Goal: Information Seeking & Learning: Check status

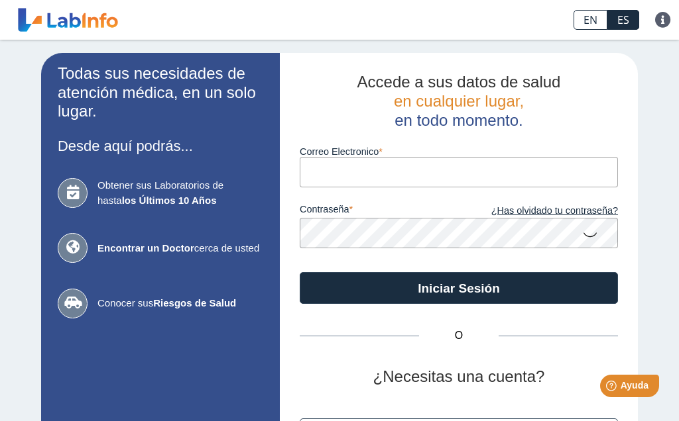
click at [418, 170] on input "Correo Electronico" at bounding box center [459, 172] width 318 height 30
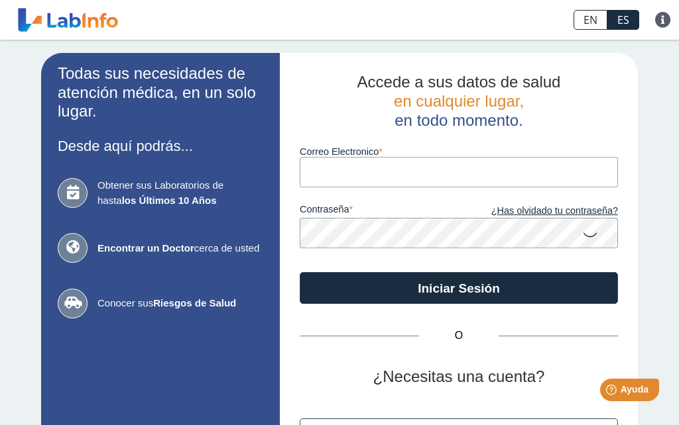
type input "lagosto17@gmail.com"
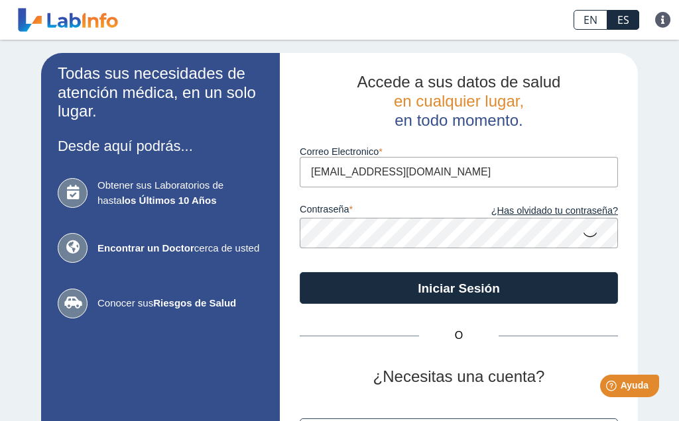
click at [594, 231] on icon at bounding box center [590, 234] width 16 height 26
click at [503, 285] on button "Iniciar Sesión" at bounding box center [459, 288] width 318 height 32
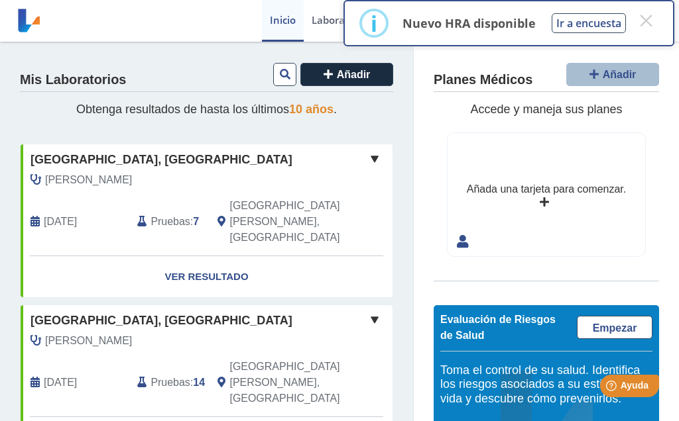
click at [191, 256] on link "Ver Resultado" at bounding box center [207, 277] width 372 height 42
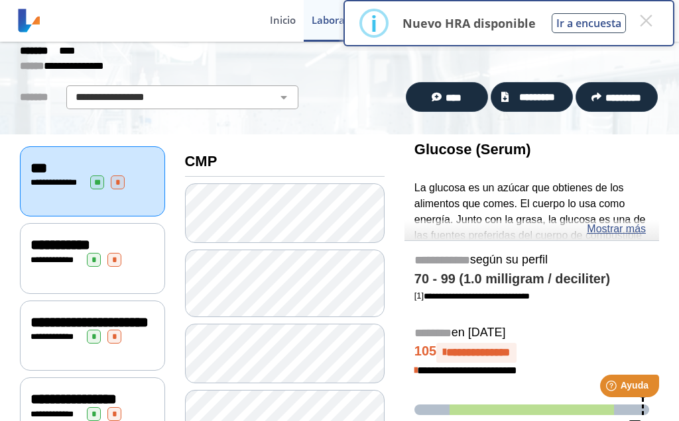
scroll to position [61, 0]
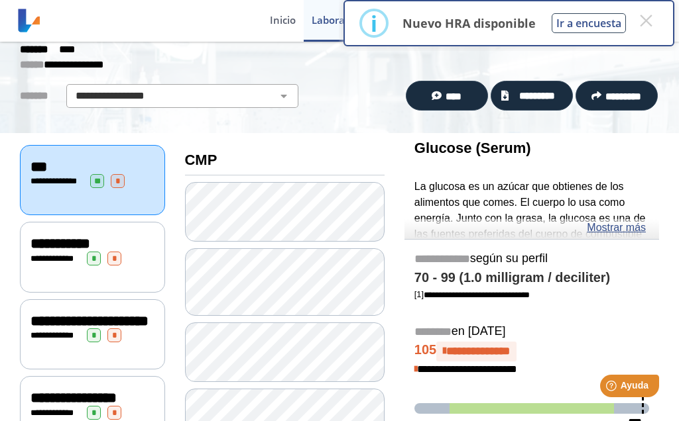
click at [622, 229] on link "Mostrar más" at bounding box center [615, 228] width 59 height 16
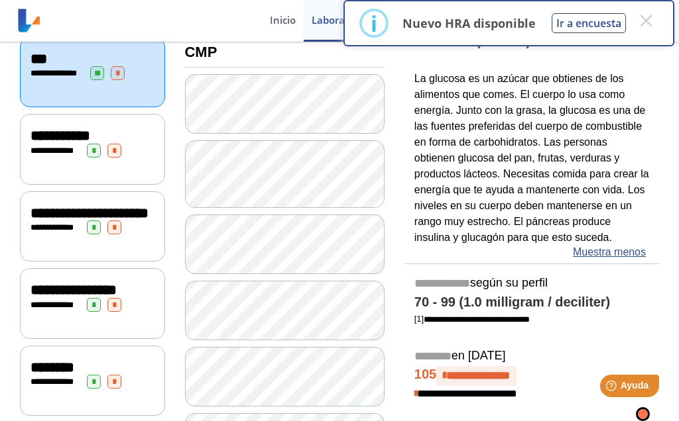
scroll to position [168, 0]
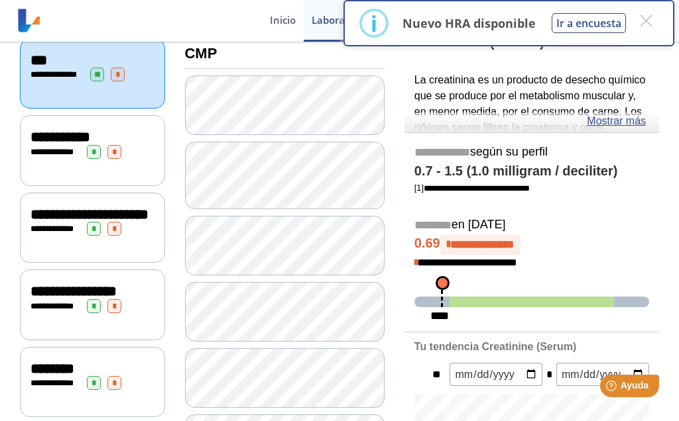
click at [626, 121] on link "Mostrar más" at bounding box center [615, 121] width 59 height 16
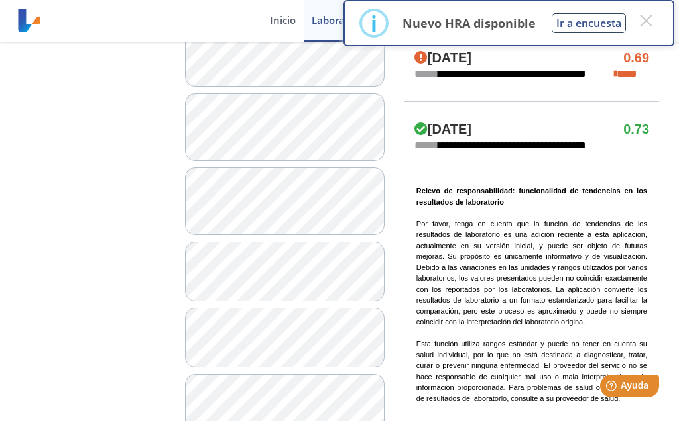
scroll to position [904, 0]
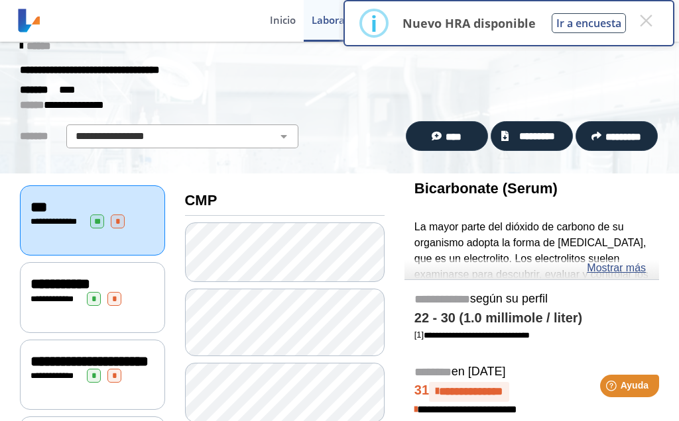
scroll to position [17, 0]
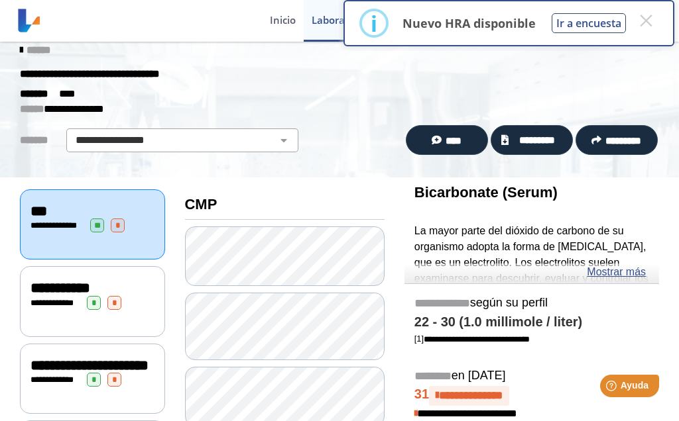
click at [626, 270] on link "Mostrar más" at bounding box center [615, 272] width 59 height 16
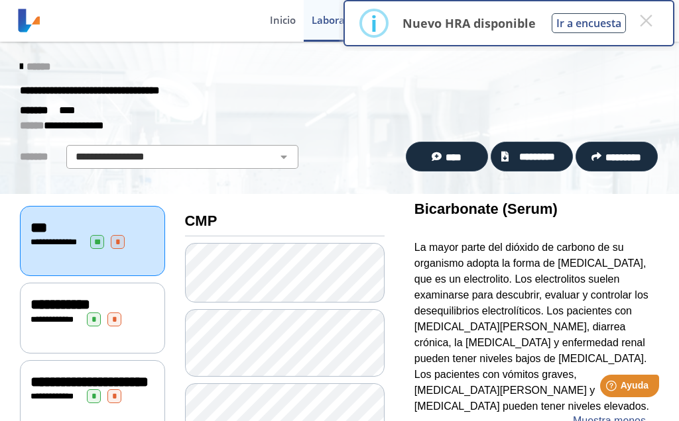
scroll to position [0, 0]
click at [59, 315] on span "**********" at bounding box center [55, 319] width 36 height 9
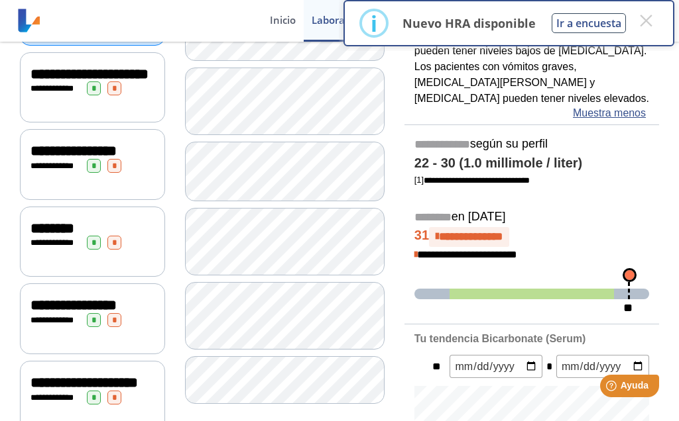
scroll to position [309, 0]
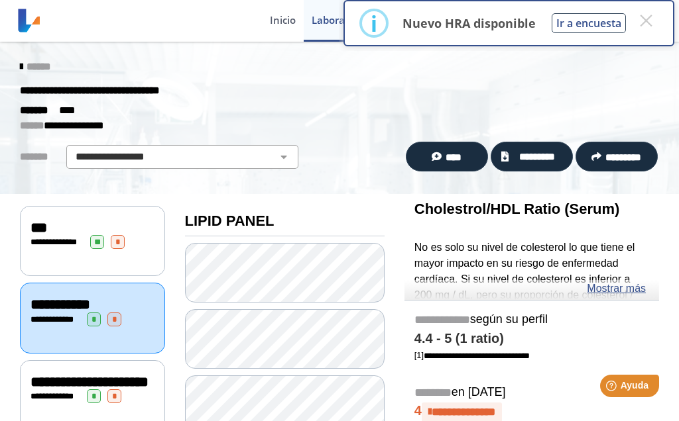
click at [630, 288] on link "Mostrar más" at bounding box center [615, 289] width 59 height 16
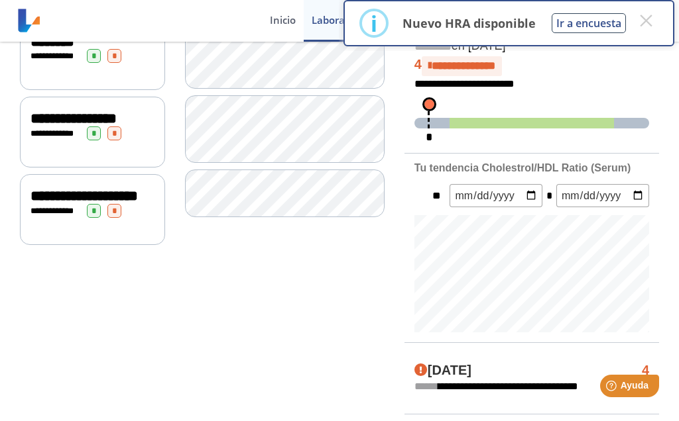
scroll to position [496, 0]
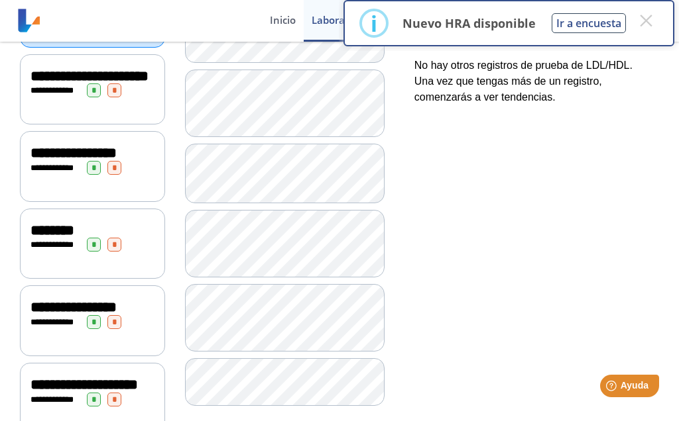
scroll to position [302, 0]
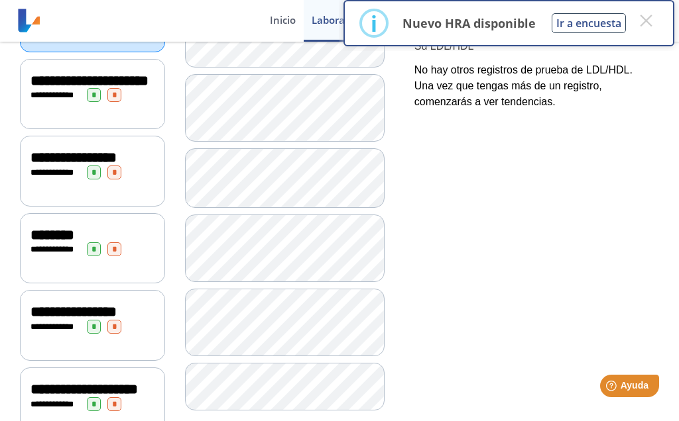
click at [65, 243] on span "********" at bounding box center [52, 235] width 44 height 15
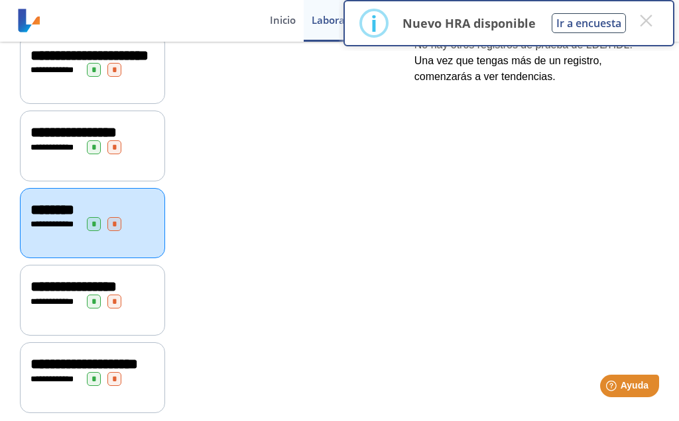
scroll to position [330, 0]
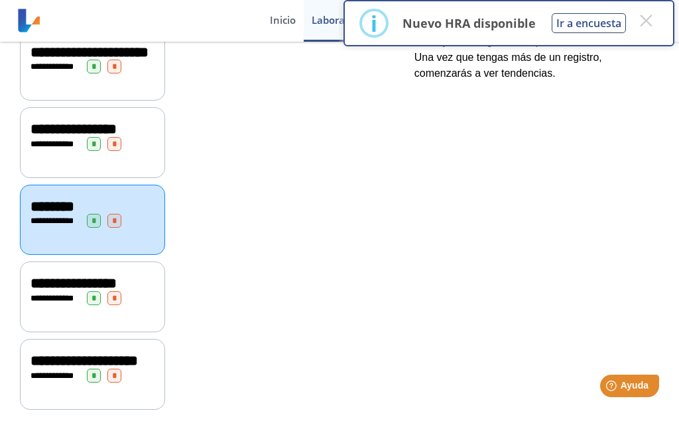
click at [59, 303] on span "**********" at bounding box center [55, 298] width 36 height 9
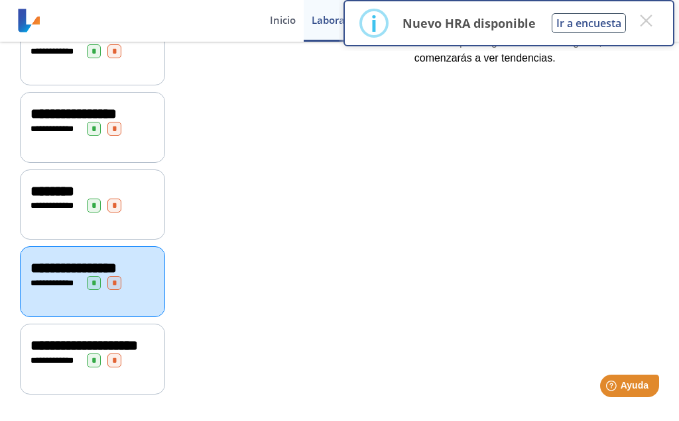
scroll to position [387, 0]
click at [61, 357] on span "**********" at bounding box center [55, 361] width 36 height 9
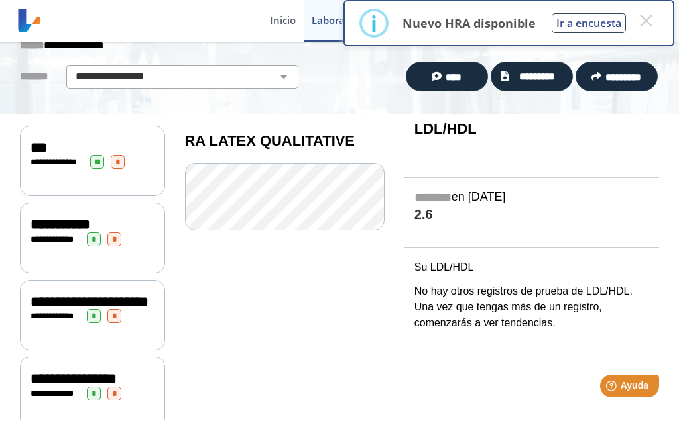
scroll to position [80, 0]
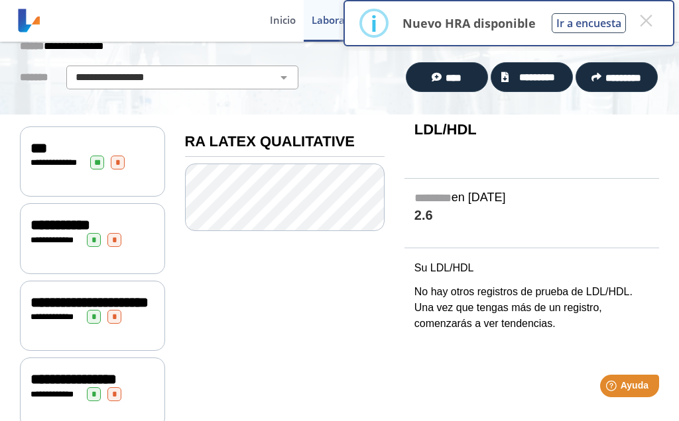
click at [62, 321] on span "**********" at bounding box center [55, 317] width 36 height 9
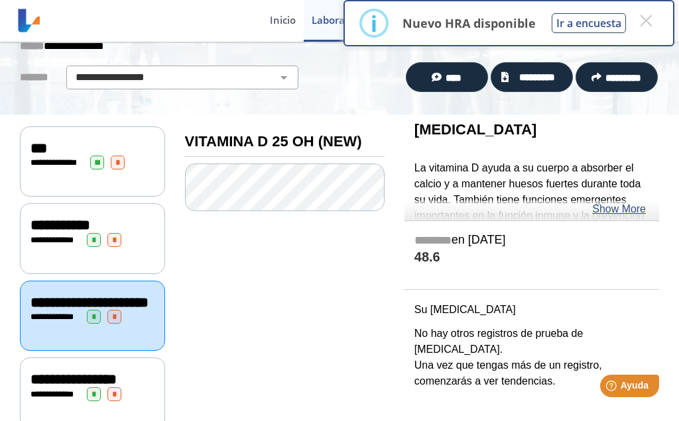
click at [616, 209] on link "Show More" at bounding box center [619, 209] width 54 height 16
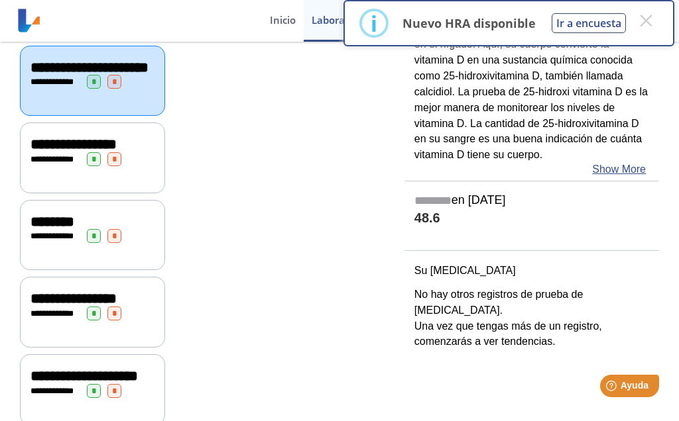
scroll to position [316, 0]
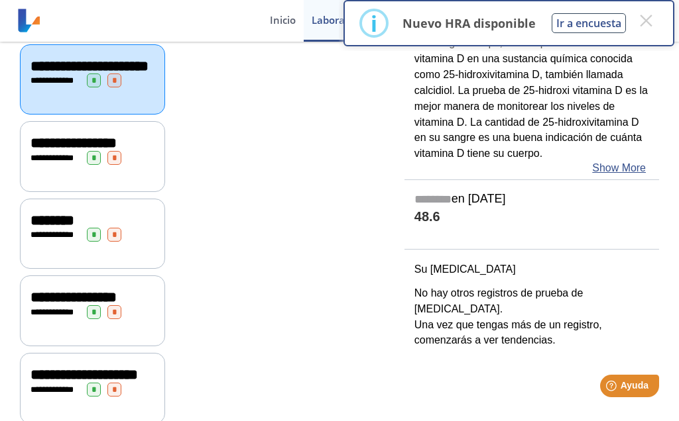
click at [54, 150] on span "**********" at bounding box center [73, 143] width 86 height 15
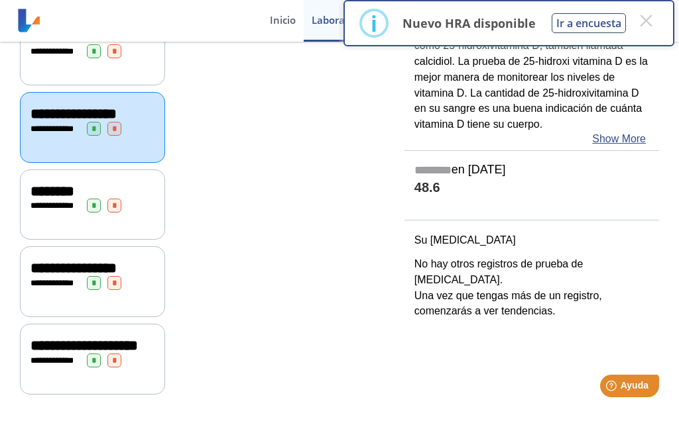
scroll to position [387, 0]
click at [58, 277] on div "**********" at bounding box center [92, 283] width 124 height 14
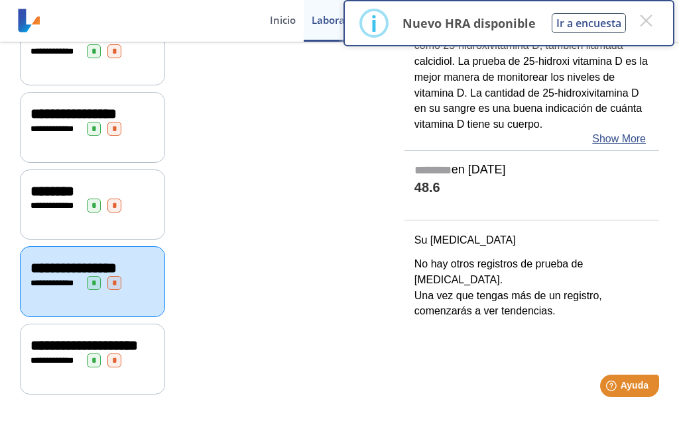
click at [72, 365] on span "**********" at bounding box center [55, 361] width 36 height 9
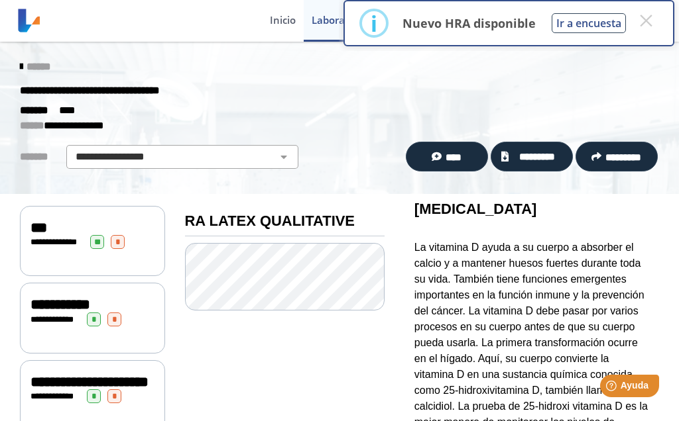
scroll to position [0, 0]
click at [290, 153] on select "**********" at bounding box center [182, 157] width 224 height 16
click at [616, 159] on span "*********" at bounding box center [623, 157] width 36 height 10
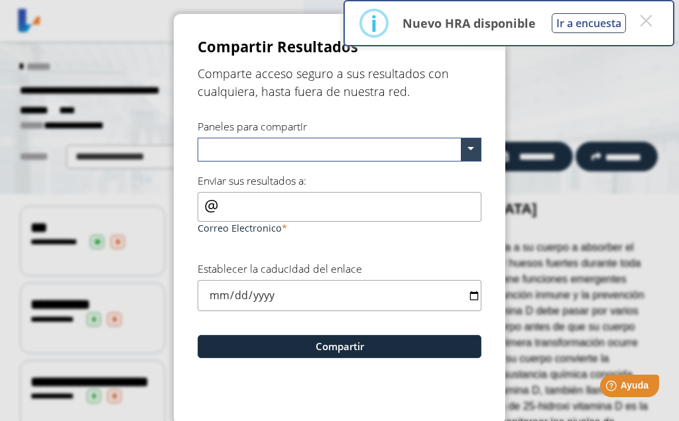
click at [474, 149] on span at bounding box center [471, 149] width 20 height 23
click at [552, 93] on ngb-modal-window "Compartir Resultados  Comparte acceso seguro a sus resultados con cualquiera, …" at bounding box center [339, 210] width 679 height 421
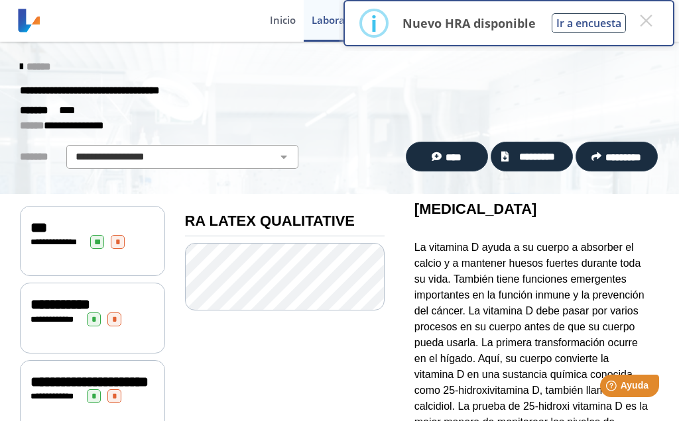
click at [656, 18] on button "×" at bounding box center [646, 21] width 24 height 24
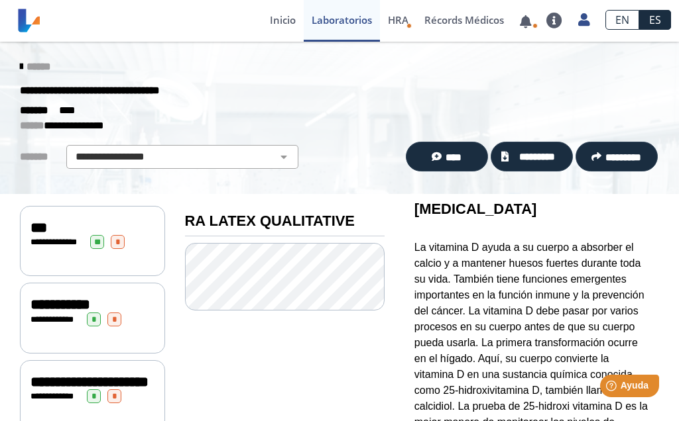
click at [397, 25] on span "HRA" at bounding box center [398, 19] width 21 height 13
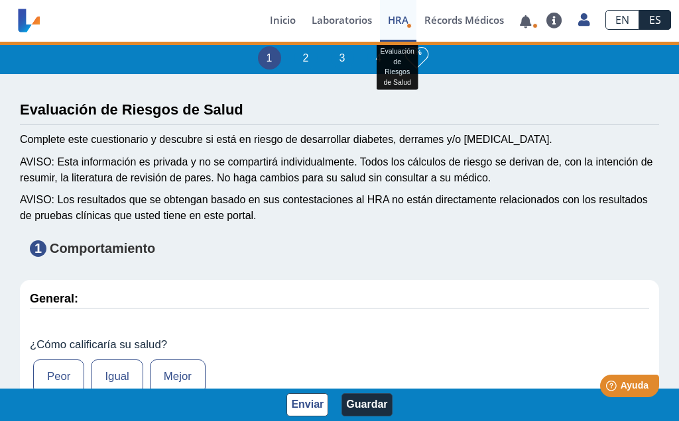
type input "Linda Agosto"
type input "1964-09-09"
select select
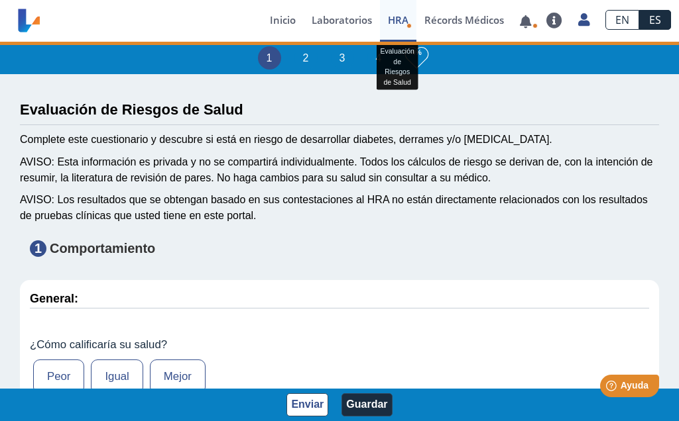
select select
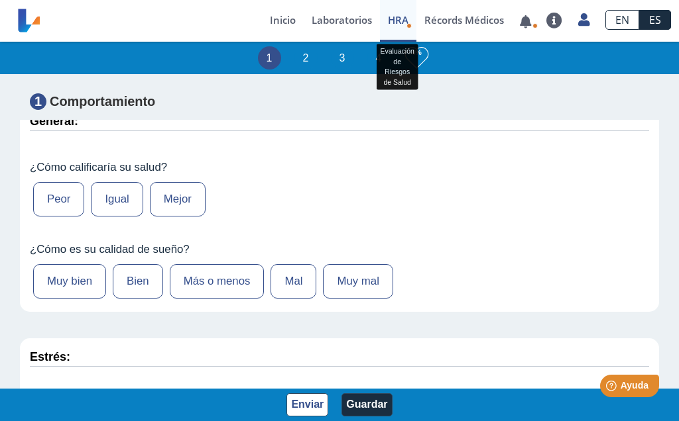
scroll to position [176, 0]
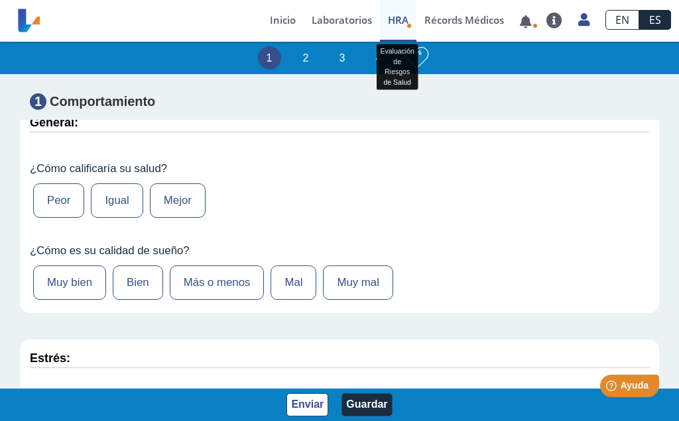
click at [176, 209] on label "Mejor" at bounding box center [178, 201] width 56 height 34
click at [0, 0] on input "Mejor" at bounding box center [0, 0] width 0 height 0
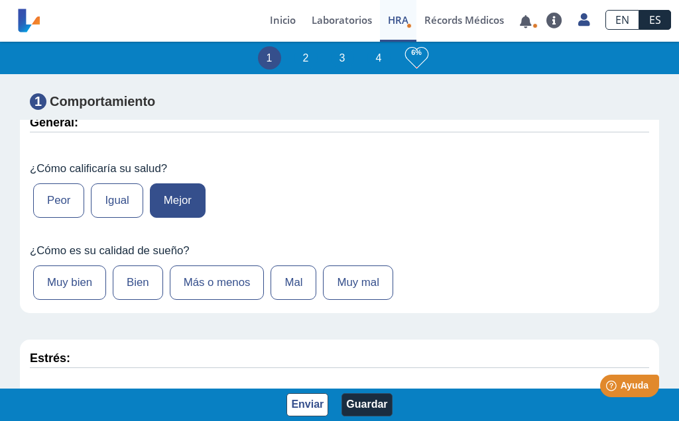
click at [147, 282] on label "Bien" at bounding box center [138, 283] width 50 height 34
click at [0, 0] on input "Bien" at bounding box center [0, 0] width 0 height 0
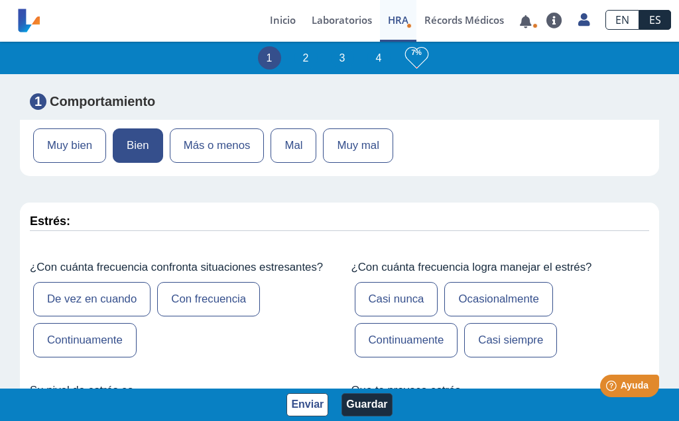
scroll to position [313, 0]
click at [124, 298] on label "De vez en cuando" at bounding box center [91, 299] width 117 height 34
click at [0, 0] on input "De vez en cuando" at bounding box center [0, 0] width 0 height 0
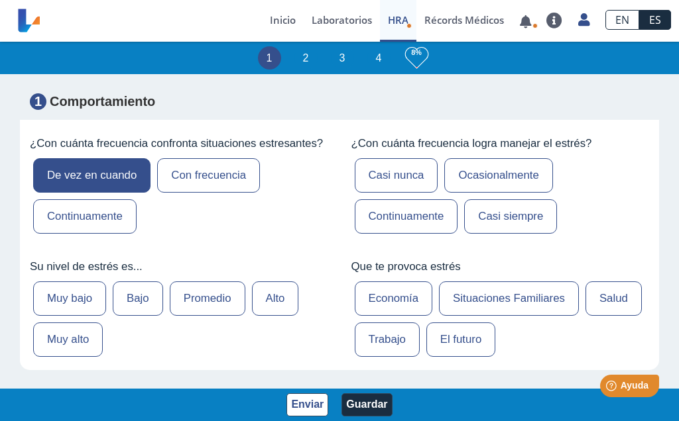
scroll to position [440, 0]
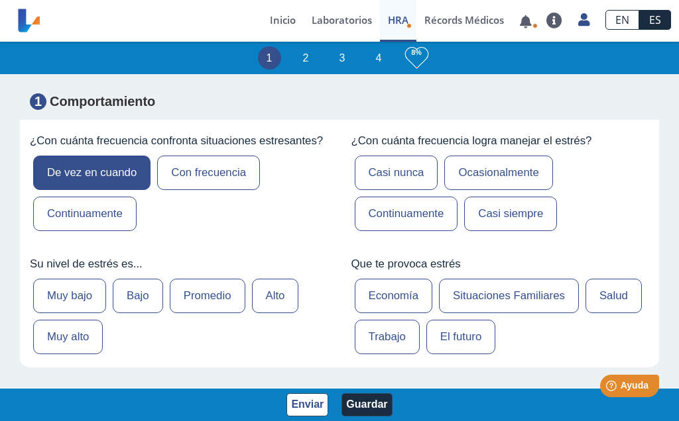
click at [484, 180] on label "Ocasionalmente" at bounding box center [498, 173] width 108 height 34
click at [0, 0] on input "Ocasionalmente" at bounding box center [0, 0] width 0 height 0
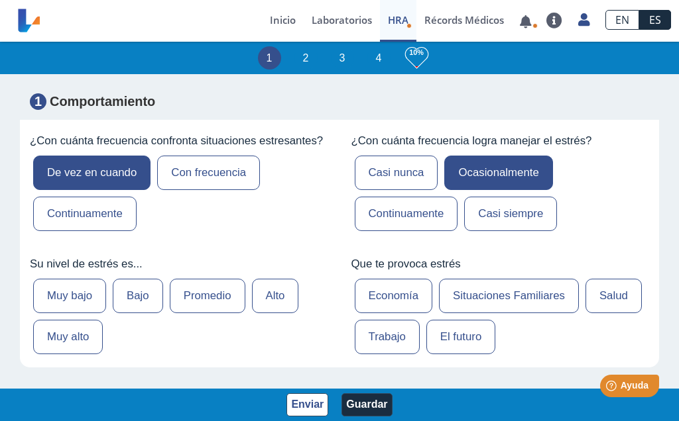
click at [228, 304] on label "Promedio" at bounding box center [208, 296] width 76 height 34
click at [0, 0] on input "Promedio" at bounding box center [0, 0] width 0 height 0
click at [388, 286] on label "Economía" at bounding box center [394, 296] width 78 height 34
click at [0, 0] on input "Economía" at bounding box center [0, 0] width 0 height 0
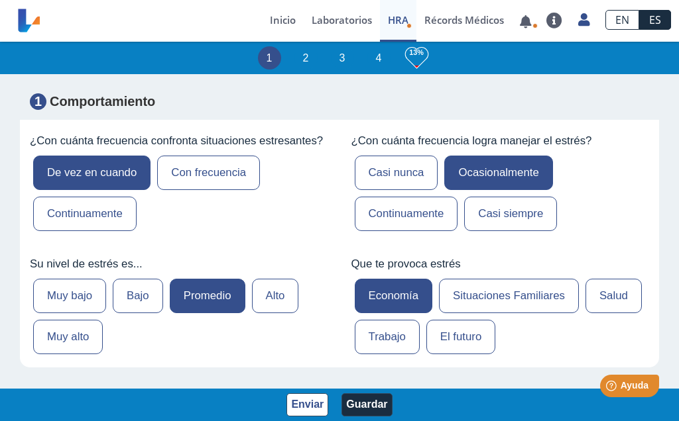
click at [496, 295] on label "Situaciones Familiares" at bounding box center [509, 296] width 140 height 34
click at [0, 0] on input "Situaciones Familiares" at bounding box center [0, 0] width 0 height 0
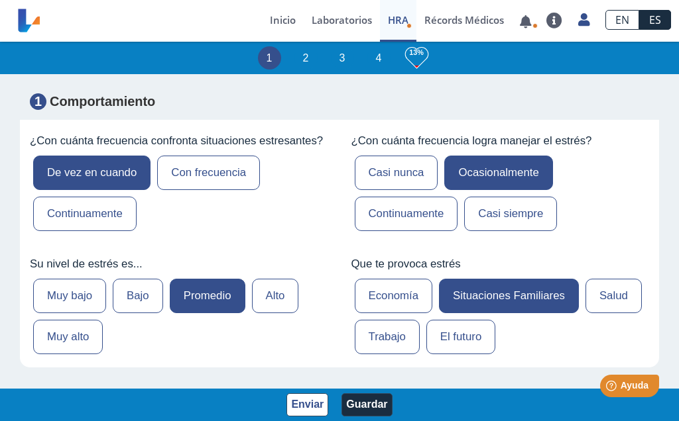
click at [376, 292] on label "Economía" at bounding box center [394, 296] width 78 height 34
click at [0, 0] on input "Economía" at bounding box center [0, 0] width 0 height 0
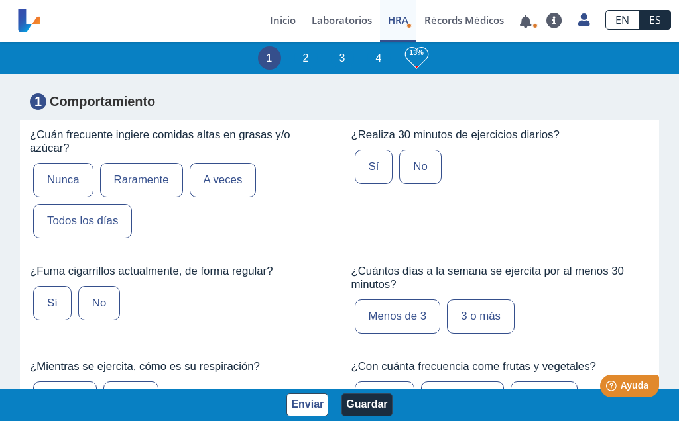
scroll to position [765, 0]
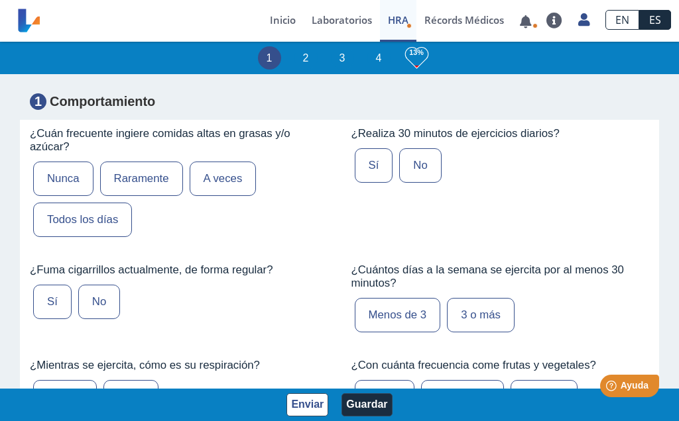
click at [422, 170] on label "No" at bounding box center [420, 165] width 42 height 34
click at [0, 0] on input "No" at bounding box center [0, 0] width 0 height 0
click at [227, 180] on label "A veces" at bounding box center [223, 179] width 67 height 34
click at [0, 0] on input "A veces" at bounding box center [0, 0] width 0 height 0
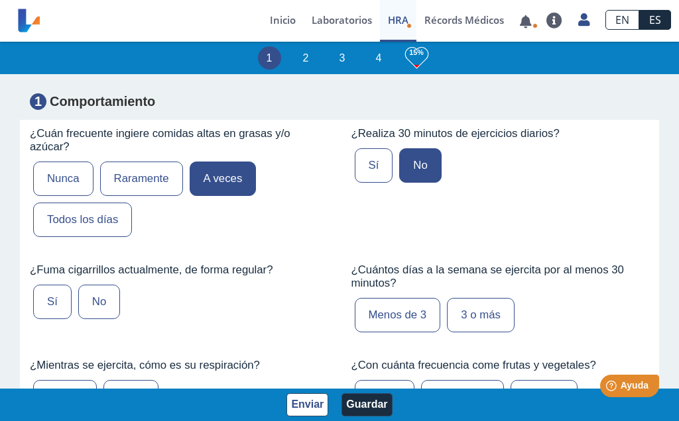
click at [107, 302] on label "No" at bounding box center [99, 302] width 42 height 34
click at [0, 0] on input "No" at bounding box center [0, 0] width 0 height 0
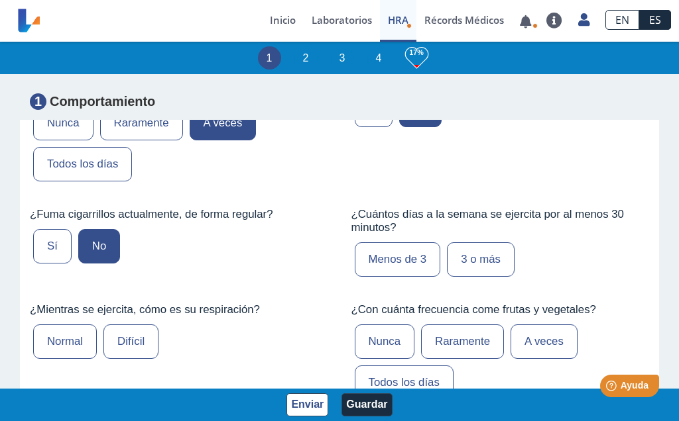
scroll to position [822, 0]
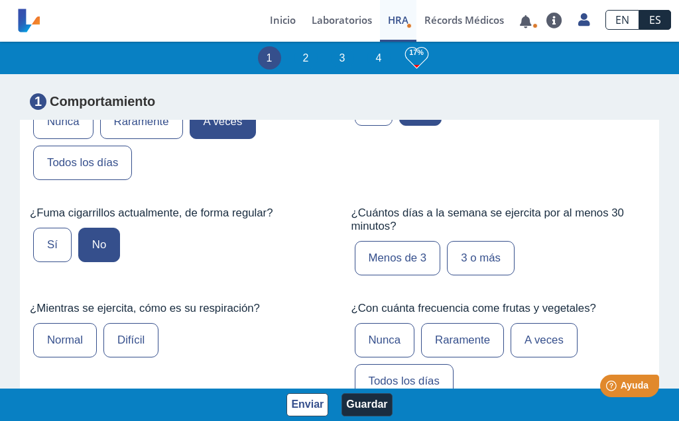
click at [404, 252] on label "Menos de 3" at bounding box center [398, 258] width 86 height 34
click at [0, 0] on input "Menos de 3" at bounding box center [0, 0] width 0 height 0
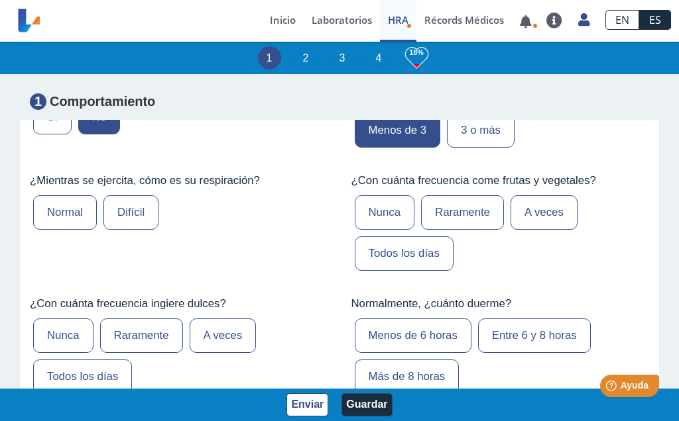
scroll to position [952, 0]
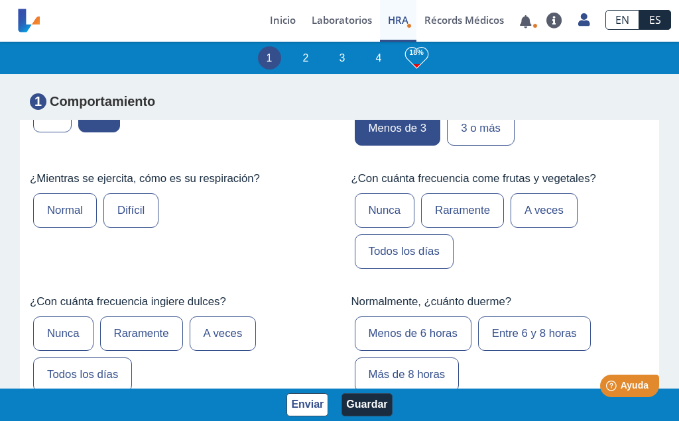
click at [58, 219] on label "Normal" at bounding box center [65, 210] width 64 height 34
click at [0, 0] on input "Normal" at bounding box center [0, 0] width 0 height 0
click at [129, 216] on label "Difícil" at bounding box center [130, 210] width 55 height 34
click at [0, 0] on input "Difícil" at bounding box center [0, 0] width 0 height 0
click at [72, 211] on label "Normal" at bounding box center [65, 210] width 64 height 34
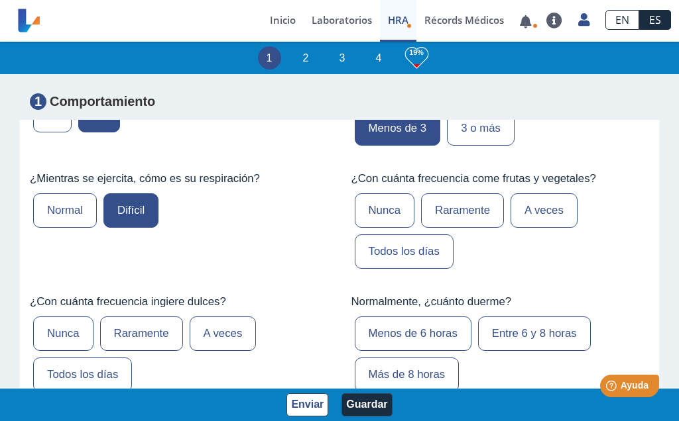
click at [0, 0] on input "Normal" at bounding box center [0, 0] width 0 height 0
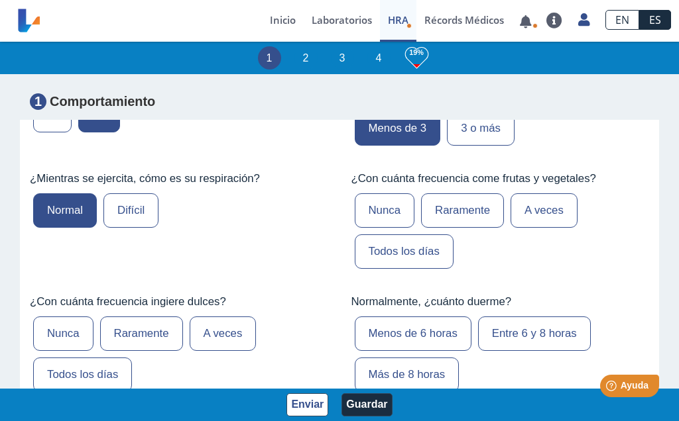
click at [127, 214] on label "Difícil" at bounding box center [130, 210] width 55 height 34
click at [0, 0] on input "Difícil" at bounding box center [0, 0] width 0 height 0
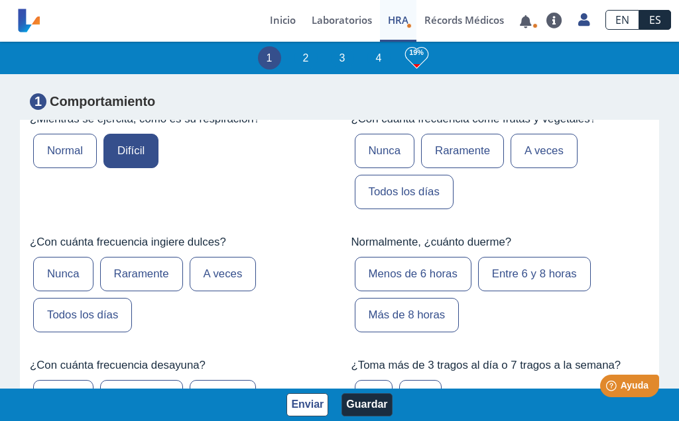
scroll to position [1015, 0]
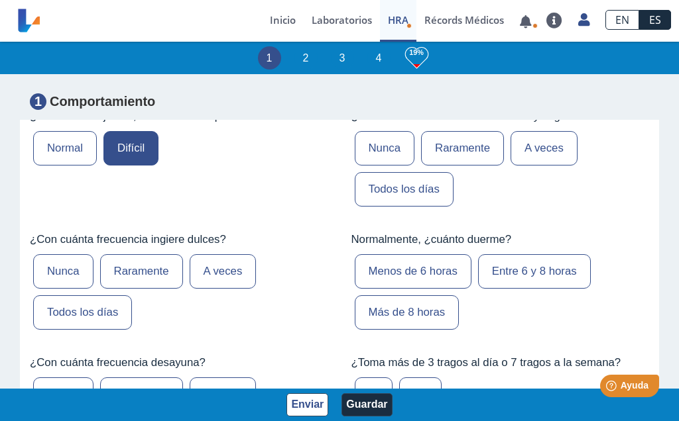
click at [416, 198] on label "Todos los días" at bounding box center [404, 189] width 99 height 34
click at [0, 0] on input "Todos los días" at bounding box center [0, 0] width 0 height 0
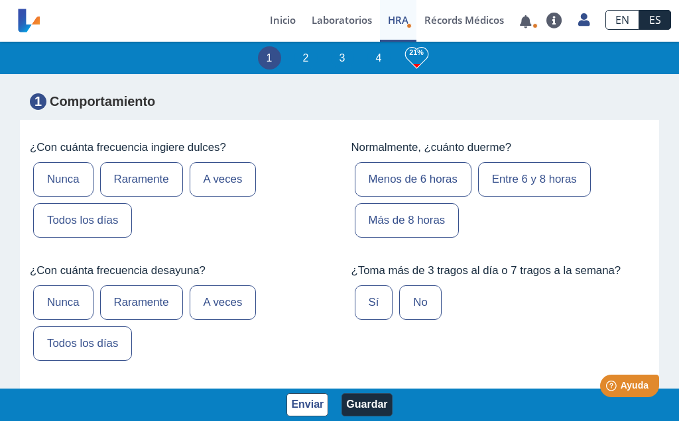
scroll to position [1105, 0]
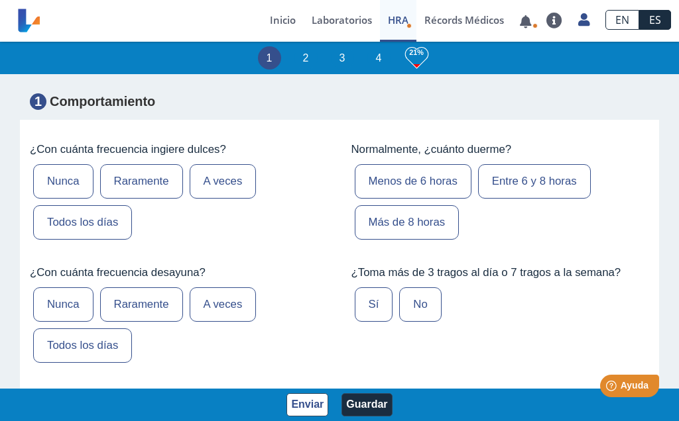
click at [113, 227] on label "Todos los días" at bounding box center [82, 222] width 99 height 34
click at [0, 0] on input "Todos los días" at bounding box center [0, 0] width 0 height 0
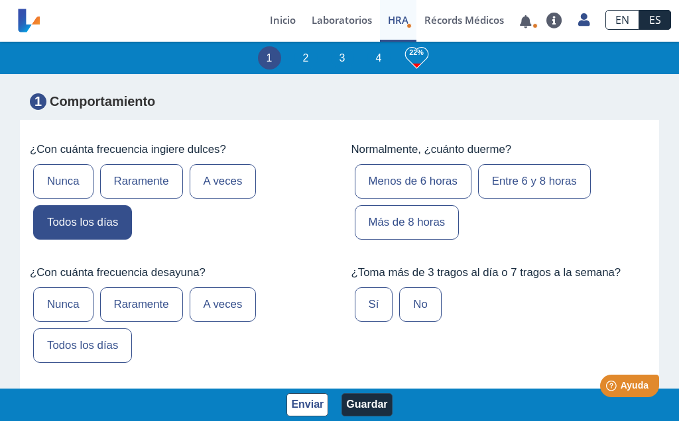
click at [515, 185] on label "Entre 6 y 8 horas" at bounding box center [534, 181] width 113 height 34
click at [0, 0] on input "Entre 6 y 8 horas" at bounding box center [0, 0] width 0 height 0
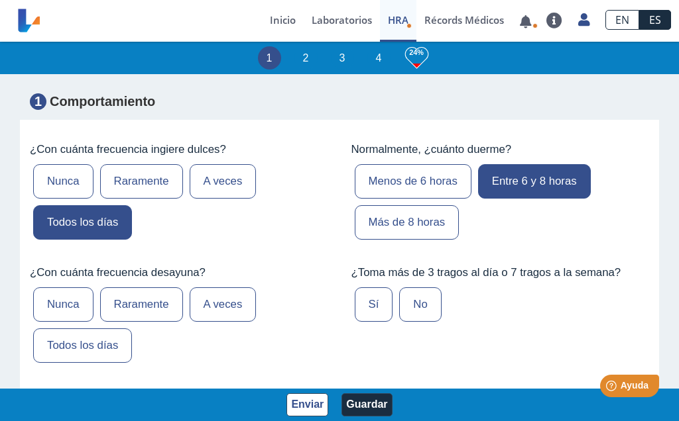
click at [109, 349] on label "Todos los días" at bounding box center [82, 346] width 99 height 34
click at [0, 0] on input "Todos los días" at bounding box center [0, 0] width 0 height 0
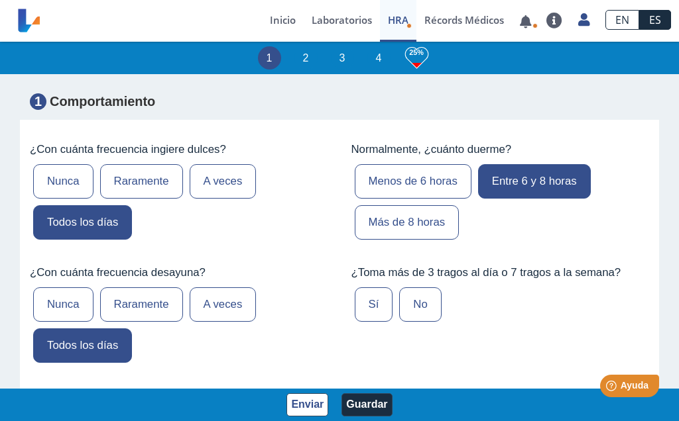
click at [424, 309] on label "No" at bounding box center [420, 305] width 42 height 34
click at [0, 0] on input "No" at bounding box center [0, 0] width 0 height 0
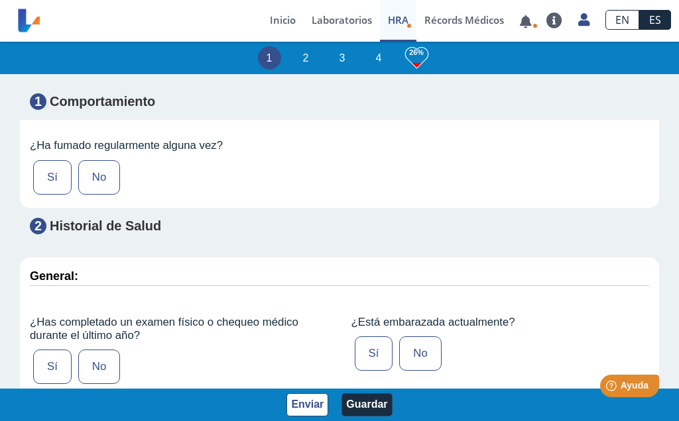
scroll to position [1360, 0]
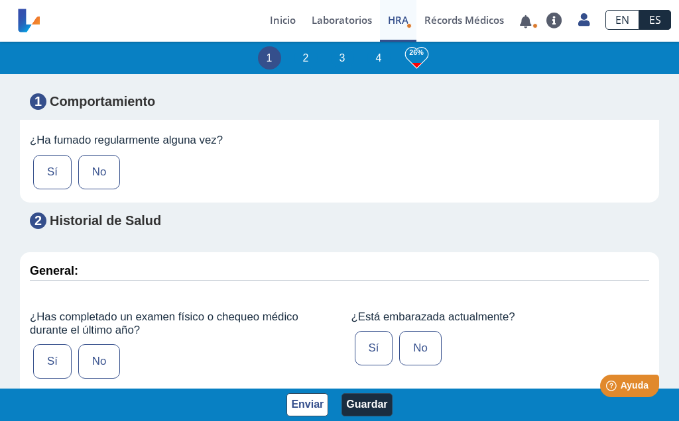
click at [99, 180] on label "No" at bounding box center [99, 172] width 42 height 34
click at [0, 0] on input "No" at bounding box center [0, 0] width 0 height 0
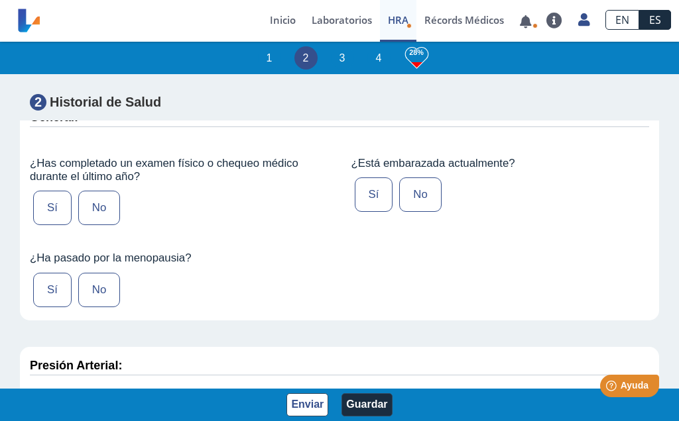
scroll to position [1518, 0]
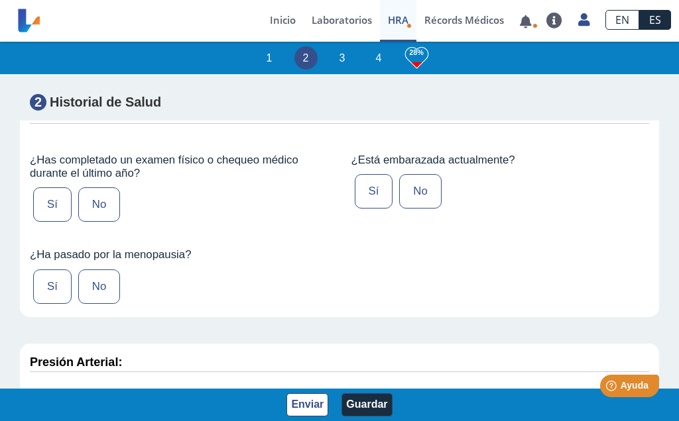
click at [60, 212] on label "Sí" at bounding box center [52, 205] width 38 height 34
click at [0, 0] on input "Sí" at bounding box center [0, 0] width 0 height 0
click at [415, 209] on label "No" at bounding box center [420, 191] width 42 height 34
click at [0, 0] on input "No" at bounding box center [0, 0] width 0 height 0
click at [49, 301] on label "Sí" at bounding box center [52, 287] width 38 height 34
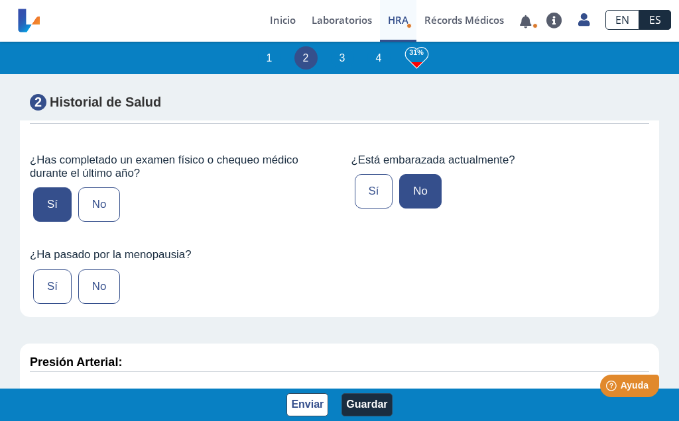
click at [0, 0] on input "Sí" at bounding box center [0, 0] width 0 height 0
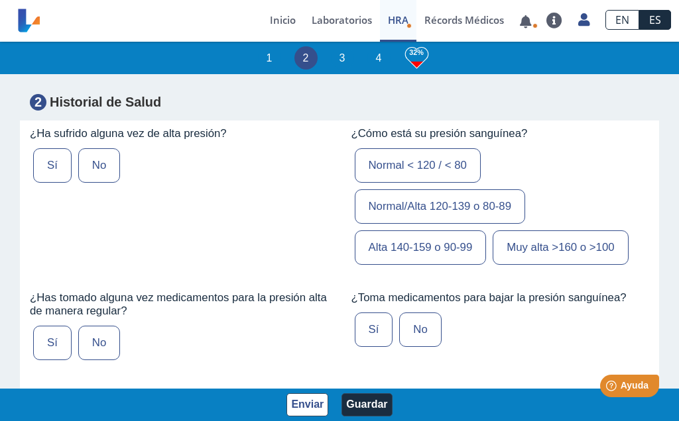
scroll to position [1792, 0]
click at [99, 178] on label "No" at bounding box center [99, 166] width 42 height 34
click at [0, 0] on input "No" at bounding box center [0, 0] width 0 height 0
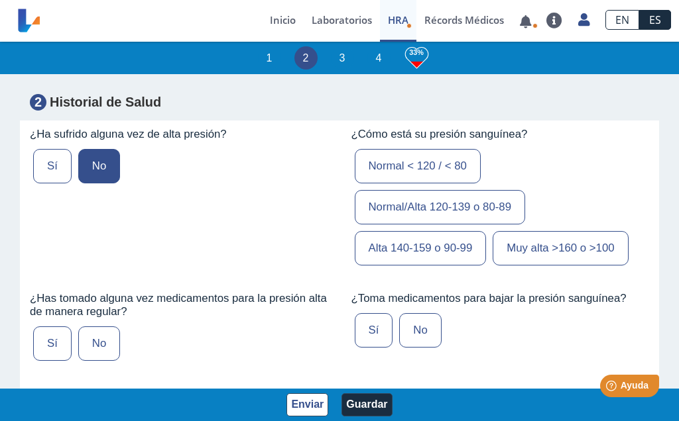
click at [392, 224] on label "Normal/Alta 120-139 o 80-89" at bounding box center [440, 207] width 171 height 34
click at [0, 0] on input "Normal/Alta 120-139 o 80-89" at bounding box center [0, 0] width 0 height 0
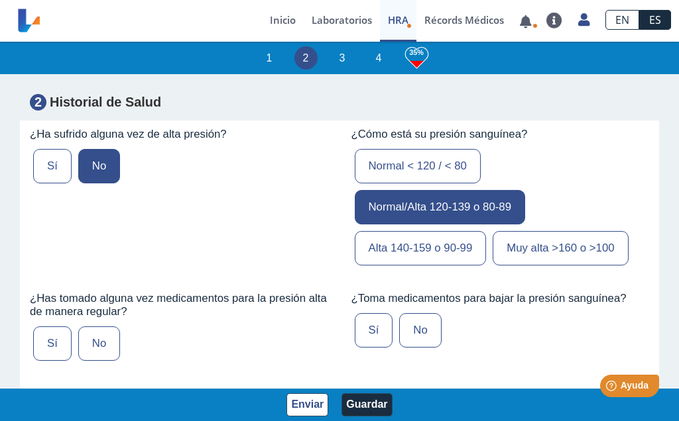
click at [101, 357] on label "No" at bounding box center [99, 344] width 42 height 34
click at [0, 0] on input "No" at bounding box center [0, 0] width 0 height 0
click at [417, 342] on label "No" at bounding box center [420, 330] width 42 height 34
click at [0, 0] on input "No" at bounding box center [0, 0] width 0 height 0
click at [368, 410] on button "Guardar" at bounding box center [366, 405] width 50 height 23
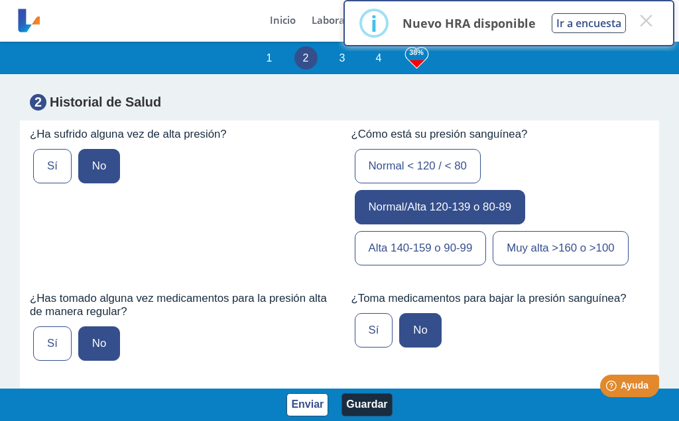
click at [585, 25] on button "Ir a encuesta" at bounding box center [588, 23] width 74 height 20
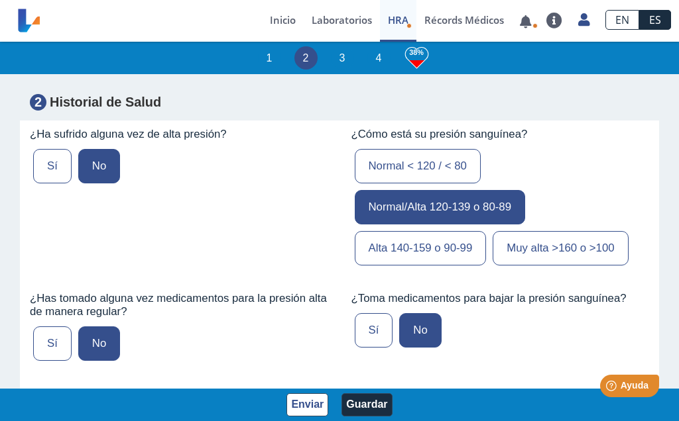
click at [629, 115] on div "Presión Arterial:" at bounding box center [339, 92] width 639 height 45
click at [527, 25] on link at bounding box center [525, 22] width 27 height 10
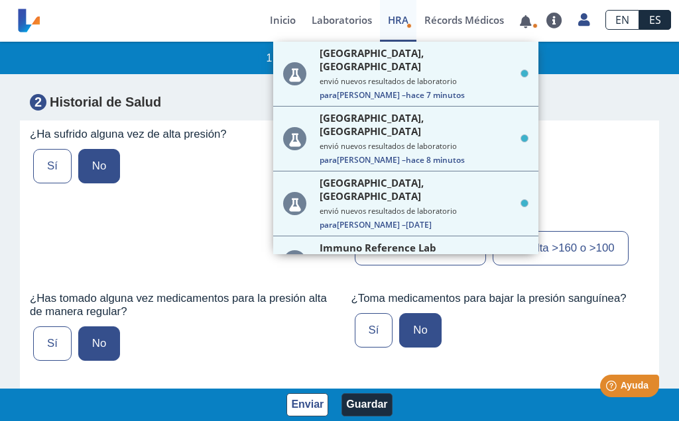
click at [343, 18] on link "Laboratorios" at bounding box center [342, 21] width 76 height 42
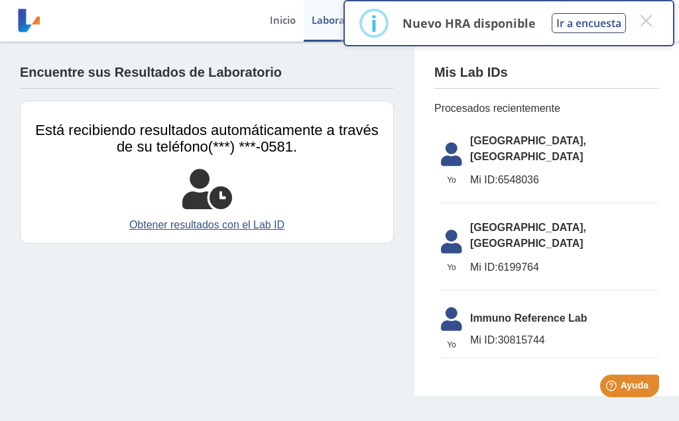
click at [263, 228] on link "Obtener resultados con el Lab ID" at bounding box center [206, 225] width 353 height 16
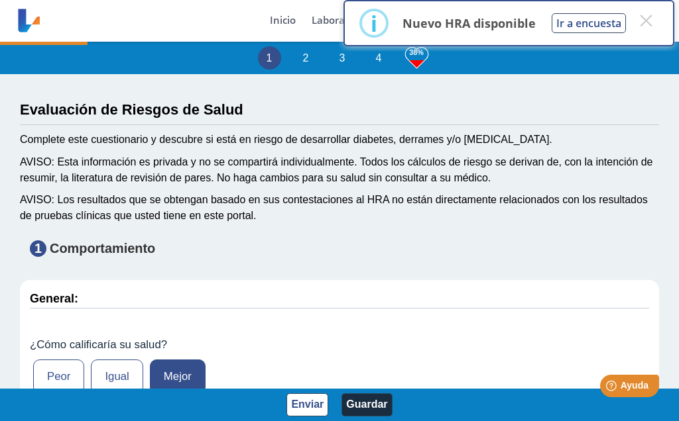
type input "Linda Agosto"
type input "1964-09-09"
select select
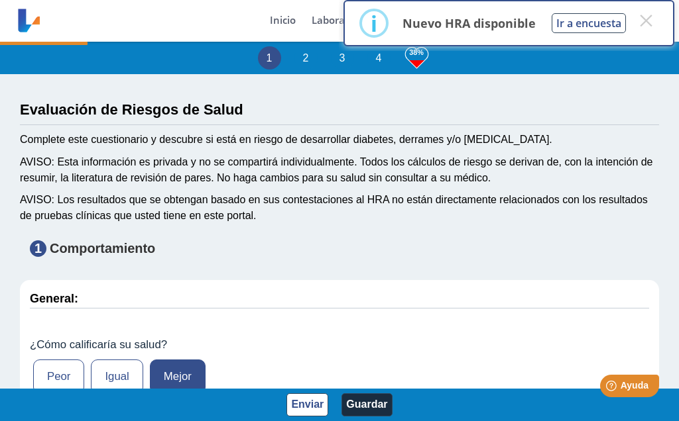
select select
click at [317, 26] on link "Laboratorios" at bounding box center [342, 21] width 76 height 42
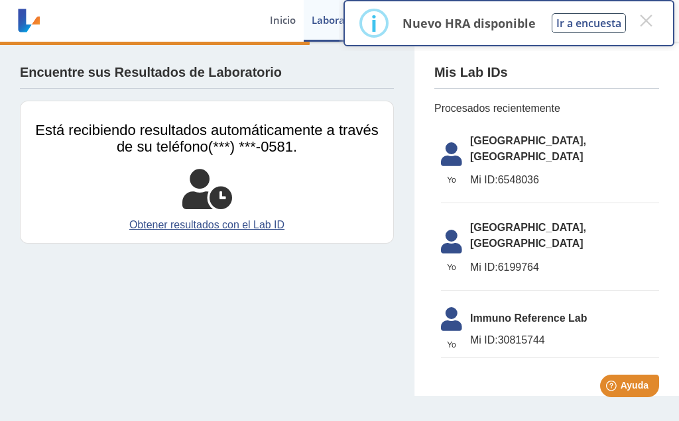
click at [333, 18] on link "Laboratorios" at bounding box center [342, 21] width 76 height 42
click at [643, 22] on button "×" at bounding box center [646, 21] width 24 height 24
click at [651, 23] on button "×" at bounding box center [646, 21] width 24 height 24
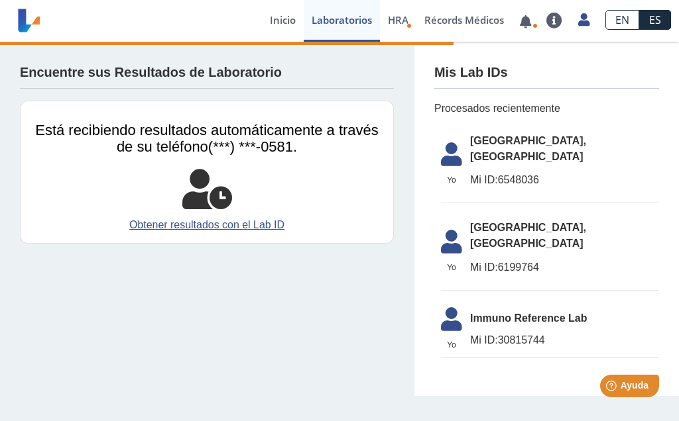
click at [465, 24] on link "Récords Médicos" at bounding box center [463, 21] width 95 height 42
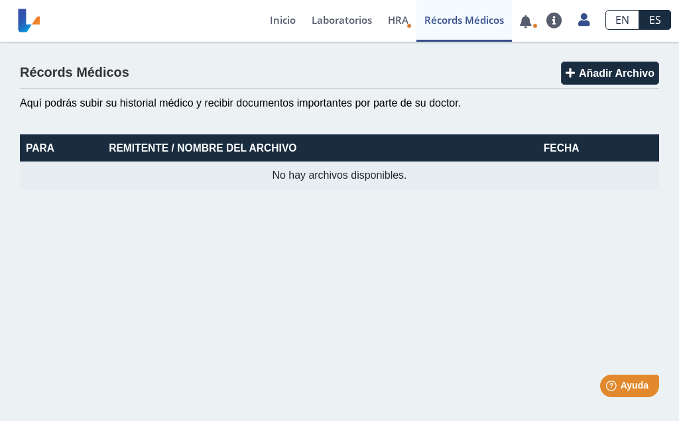
click at [355, 27] on link "Laboratorios" at bounding box center [342, 21] width 76 height 42
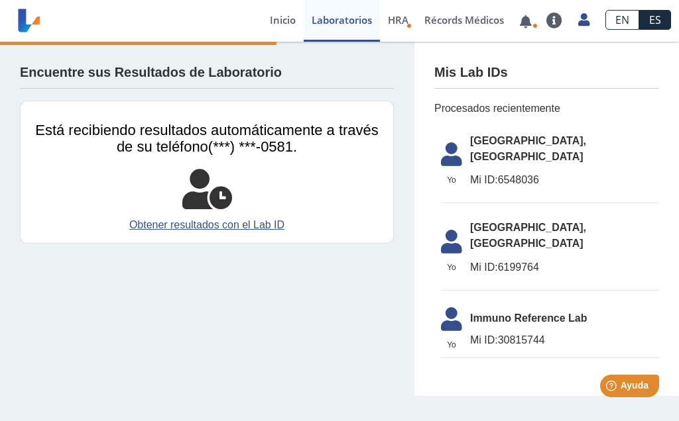
click at [561, 172] on span "Mi ID: 6548036" at bounding box center [564, 180] width 189 height 16
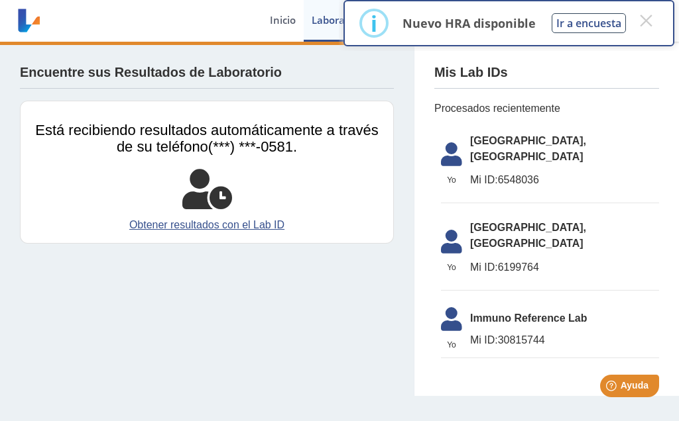
click at [503, 172] on span "Mi ID: 6548036" at bounding box center [564, 180] width 189 height 16
click at [447, 159] on icon at bounding box center [451, 158] width 37 height 32
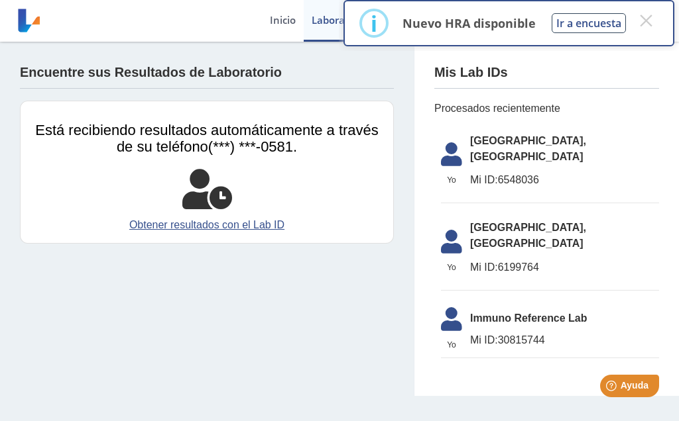
click at [512, 172] on span "Mi ID: 6548036" at bounding box center [564, 180] width 189 height 16
click at [614, 139] on span "[GEOGRAPHIC_DATA], [GEOGRAPHIC_DATA]" at bounding box center [564, 149] width 189 height 32
click at [276, 228] on link "Obtener resultados con el Lab ID" at bounding box center [206, 225] width 353 height 16
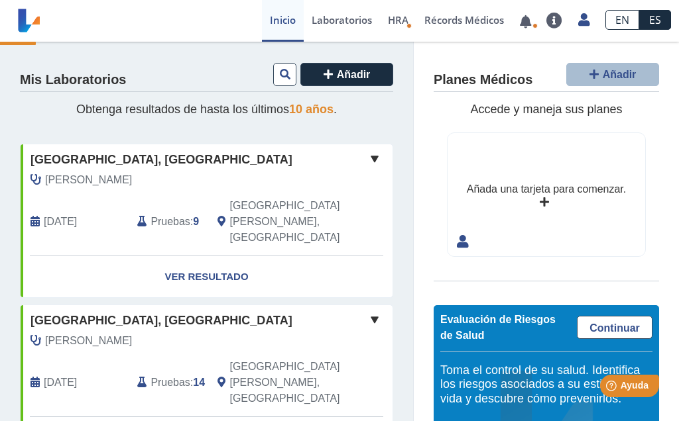
click at [237, 256] on link "Ver Resultado" at bounding box center [207, 277] width 372 height 42
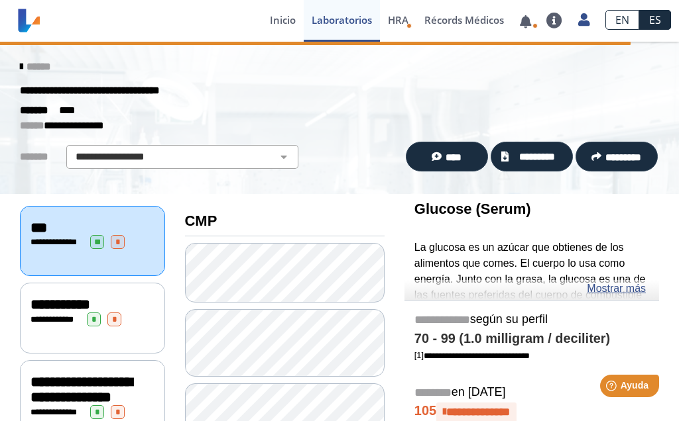
click at [77, 239] on span "**********" at bounding box center [58, 242] width 36 height 9
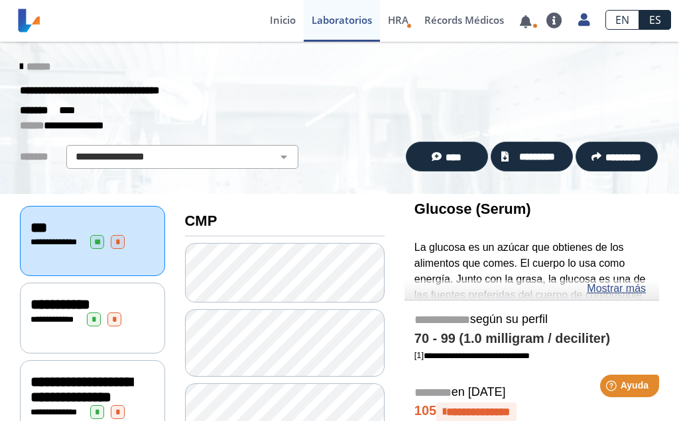
click at [82, 245] on div "**********" at bounding box center [92, 242] width 124 height 14
click at [74, 315] on span "**********" at bounding box center [55, 319] width 36 height 9
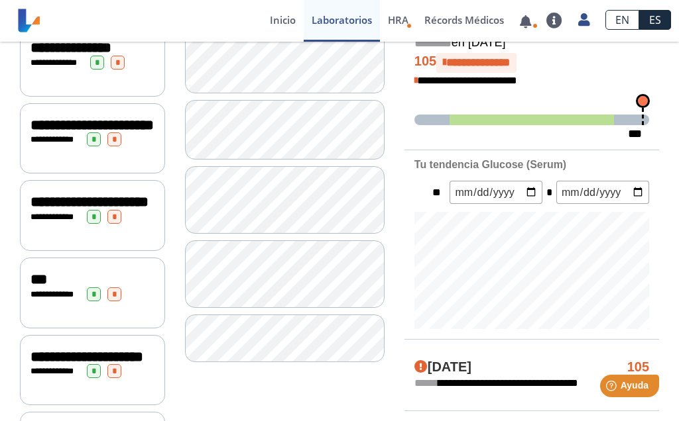
scroll to position [351, 0]
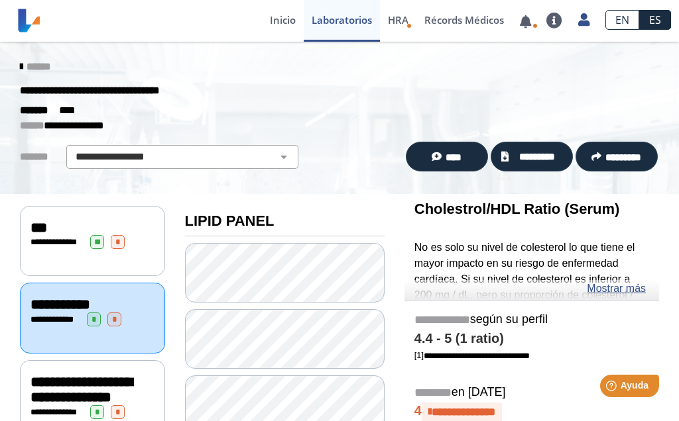
click at [616, 291] on link "Mostrar más" at bounding box center [615, 289] width 59 height 16
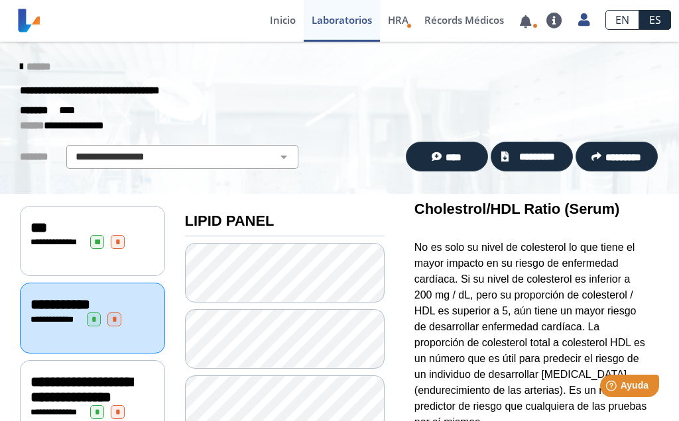
click at [616, 286] on p "No es solo su nivel de colesterol lo que tiene el mayor impacto en su riesgo de…" at bounding box center [531, 335] width 235 height 190
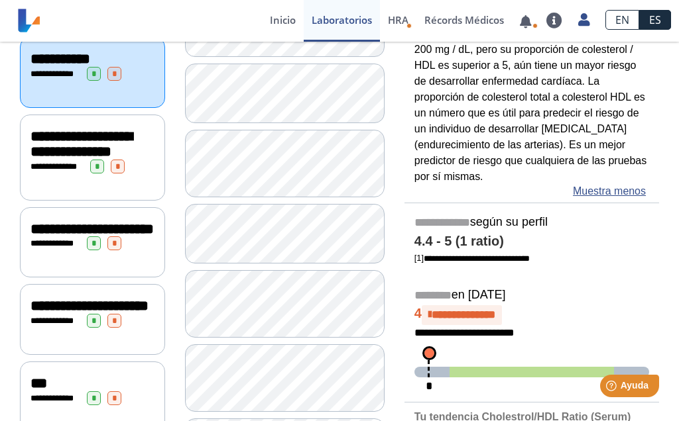
scroll to position [247, 0]
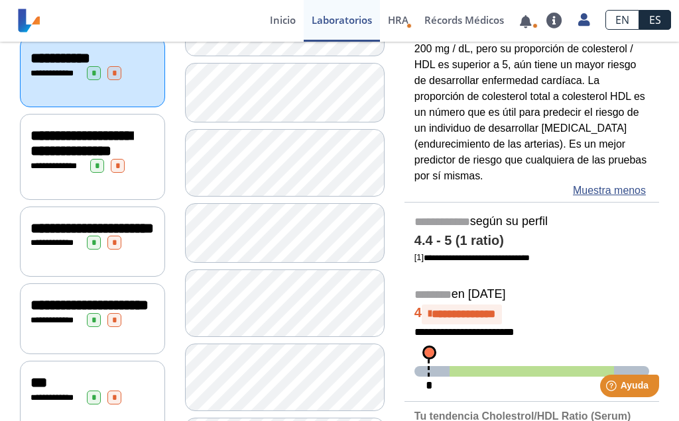
click at [74, 170] on span "**********" at bounding box center [58, 166] width 36 height 9
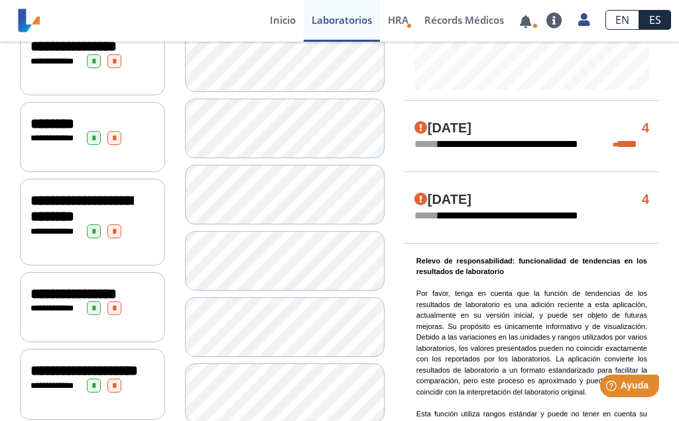
scroll to position [761, 0]
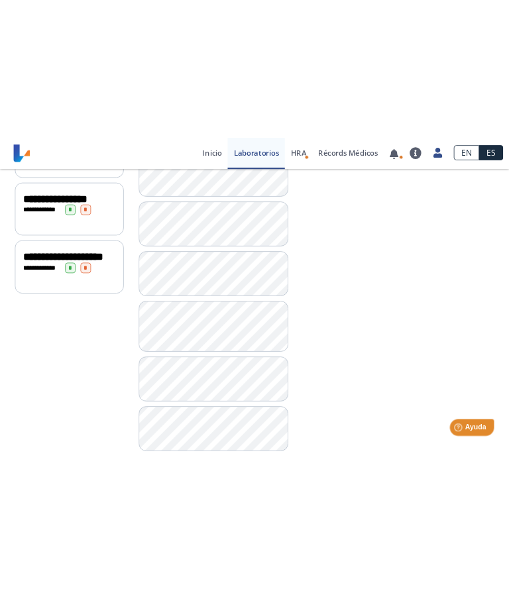
scroll to position [950, 0]
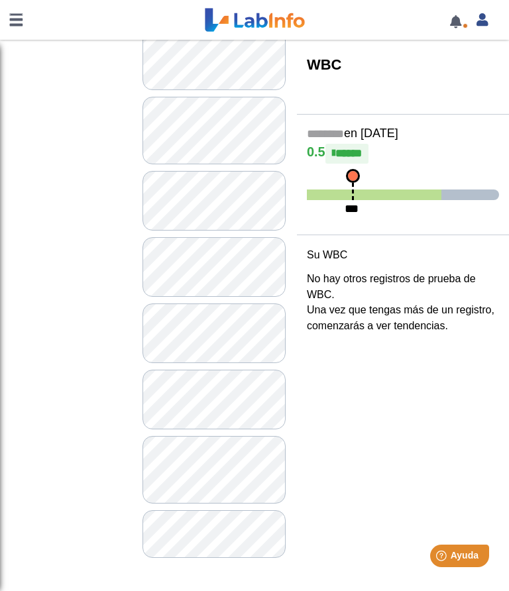
scroll to position [1112, 0]
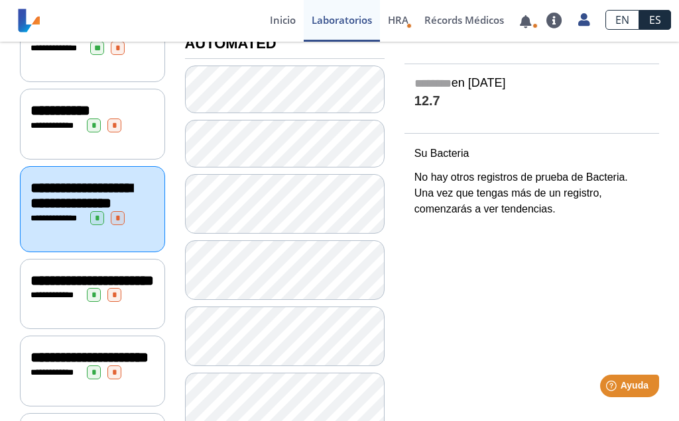
scroll to position [194, 0]
click at [74, 300] on span "**********" at bounding box center [55, 295] width 36 height 9
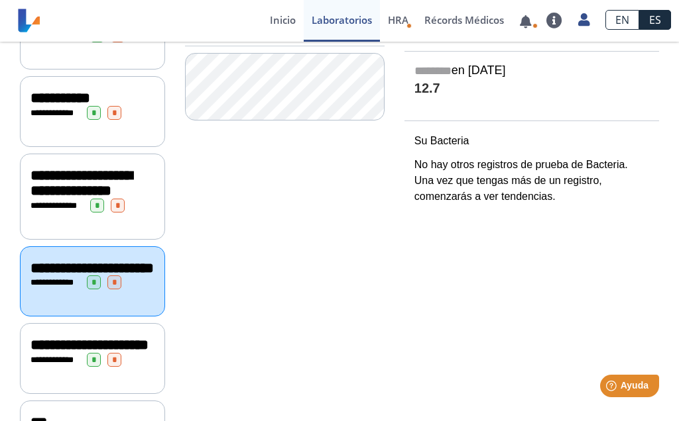
scroll to position [211, 0]
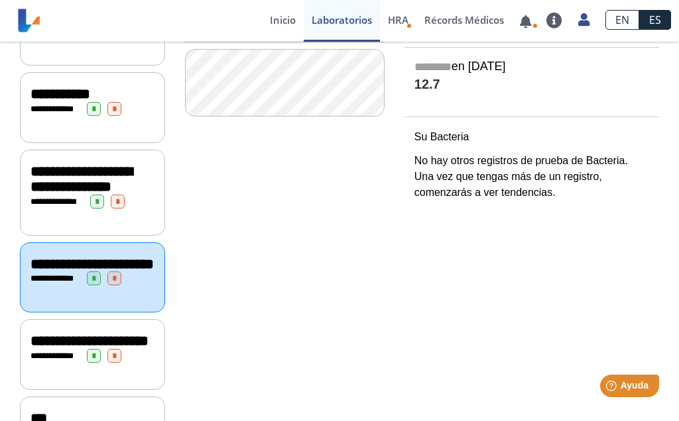
click at [74, 360] on span "**********" at bounding box center [55, 356] width 36 height 9
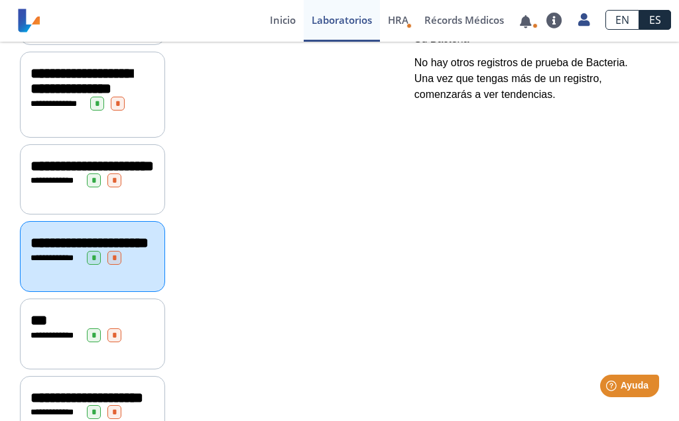
scroll to position [334, 0]
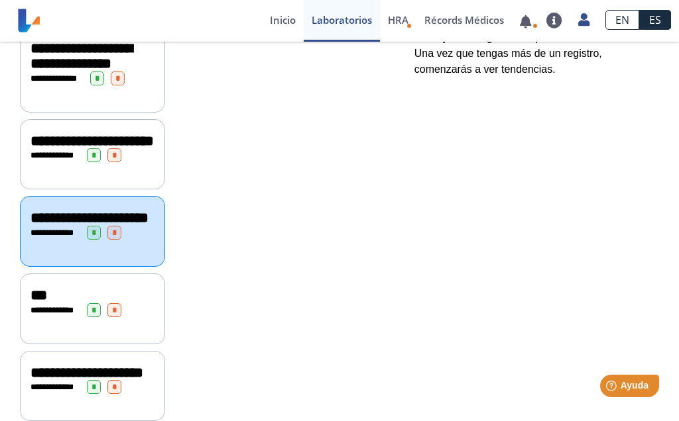
click at [60, 345] on div "**********" at bounding box center [92, 309] width 145 height 71
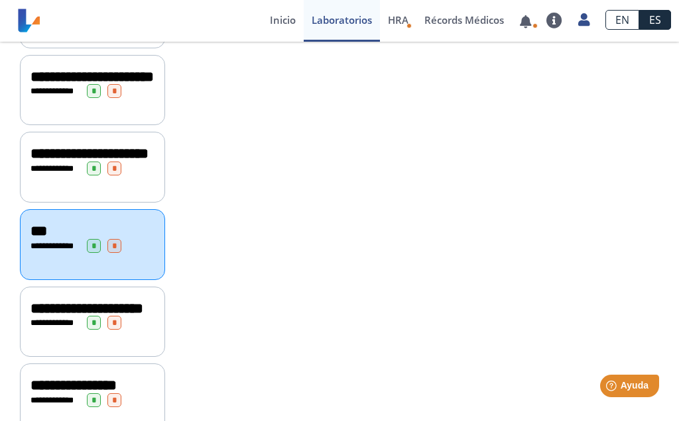
scroll to position [415, 0]
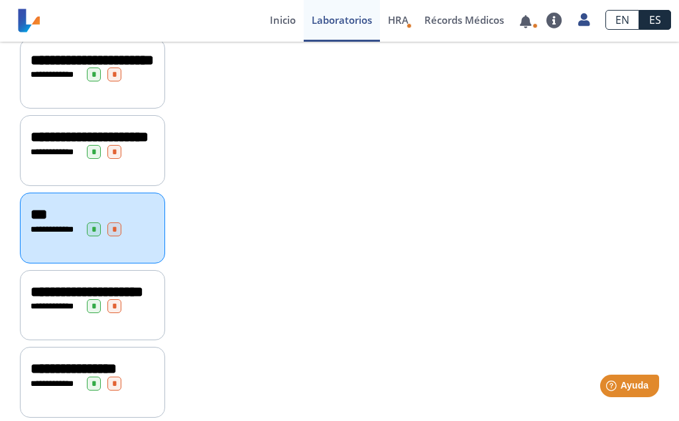
click at [68, 311] on span "**********" at bounding box center [55, 306] width 36 height 9
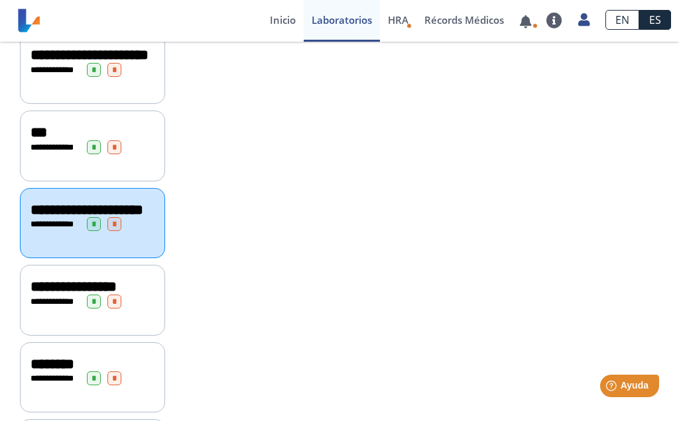
scroll to position [532, 0]
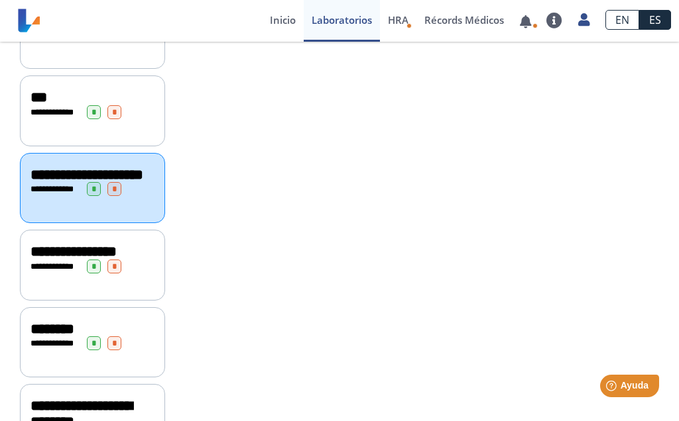
click at [62, 271] on span "**********" at bounding box center [55, 266] width 36 height 9
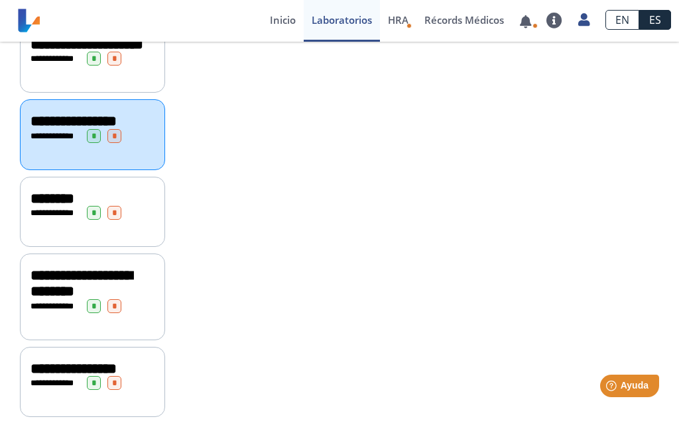
scroll to position [667, 0]
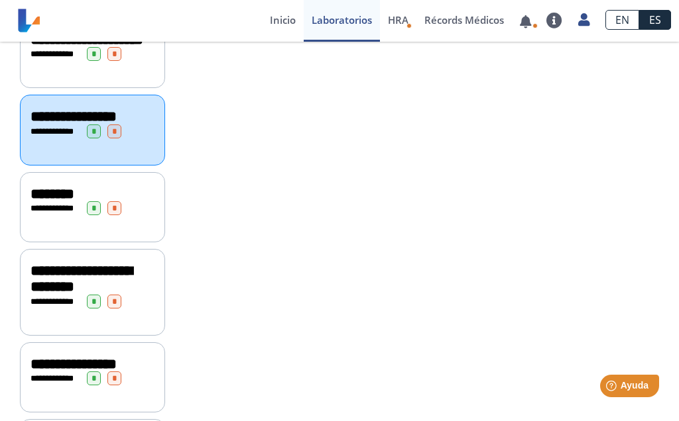
click at [67, 294] on span "**********" at bounding box center [80, 279] width 101 height 30
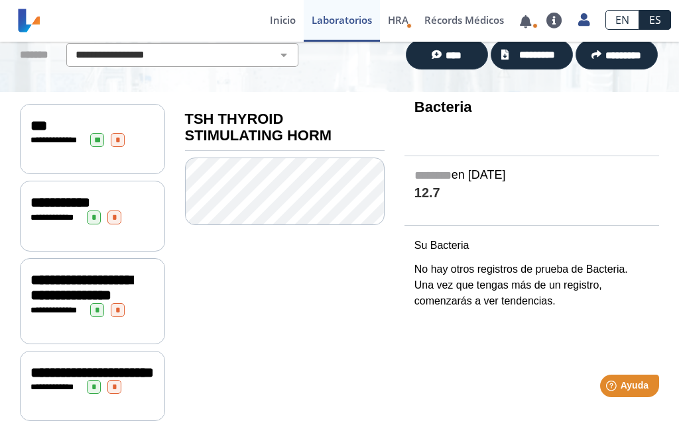
scroll to position [39, 0]
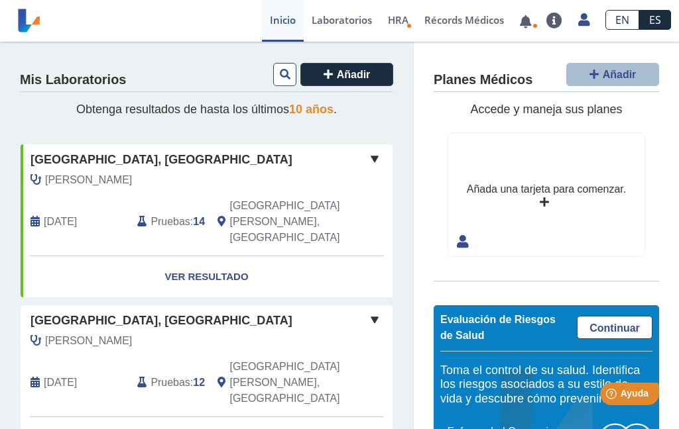
click at [225, 256] on link "Ver Resultado" at bounding box center [207, 277] width 372 height 42
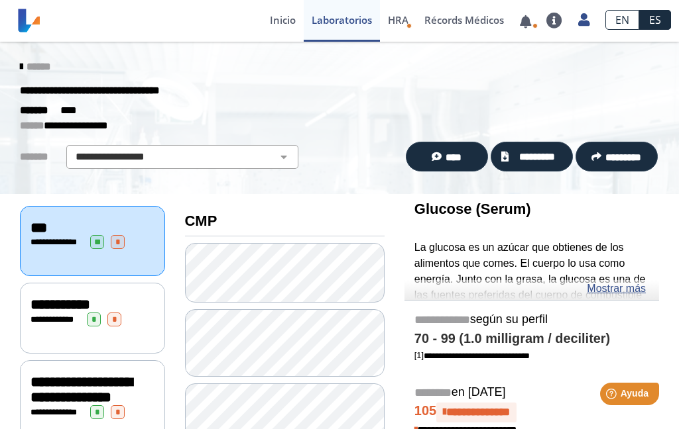
click at [52, 240] on span "**********" at bounding box center [58, 242] width 36 height 9
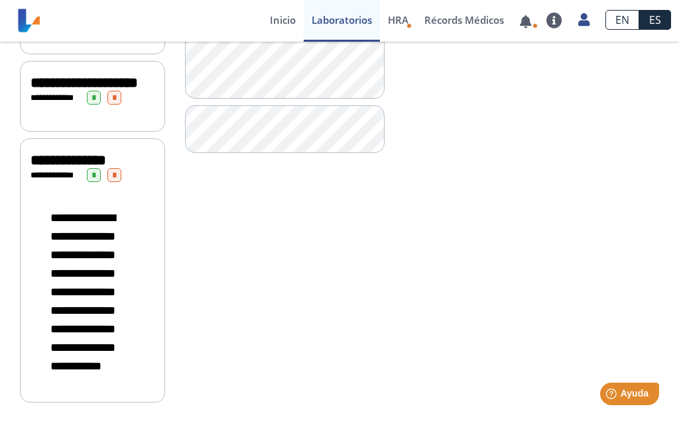
scroll to position [1438, 0]
click at [66, 171] on span "**********" at bounding box center [55, 175] width 36 height 9
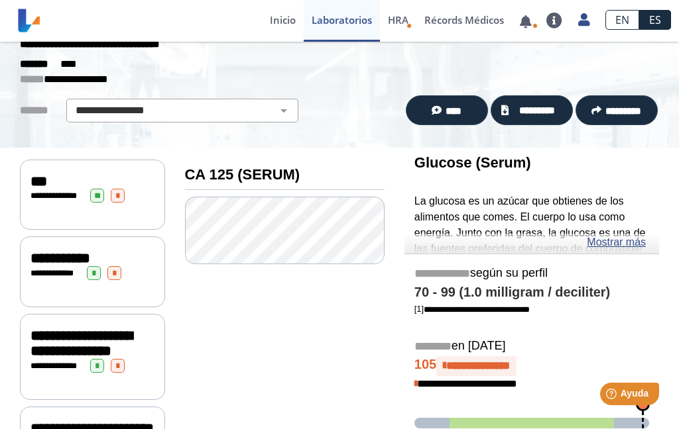
scroll to position [45, 0]
